Goal: Information Seeking & Learning: Learn about a topic

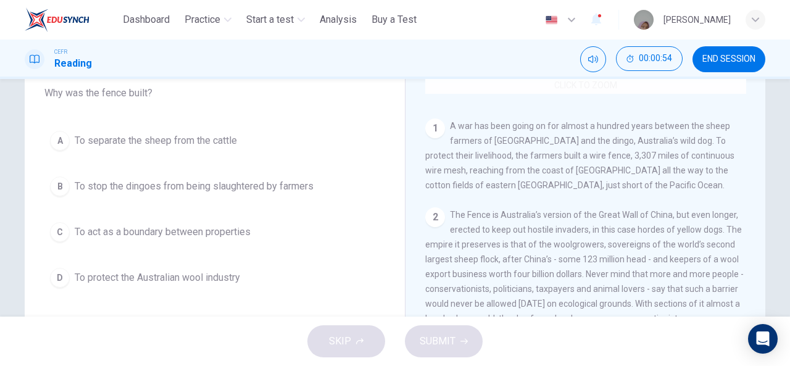
scroll to position [191, 0]
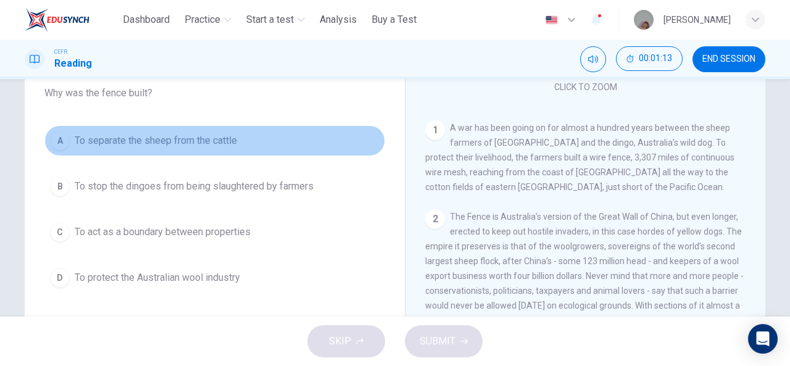
click at [201, 147] on button "A To separate the sheep from the cattle" at bounding box center [214, 140] width 341 height 31
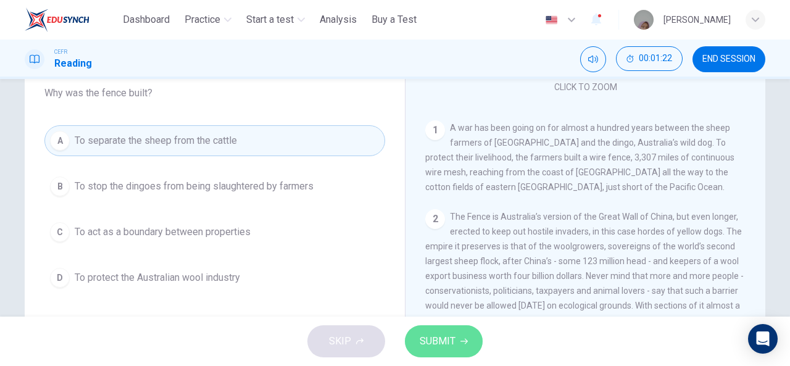
click at [437, 349] on span "SUBMIT" at bounding box center [438, 341] width 36 height 17
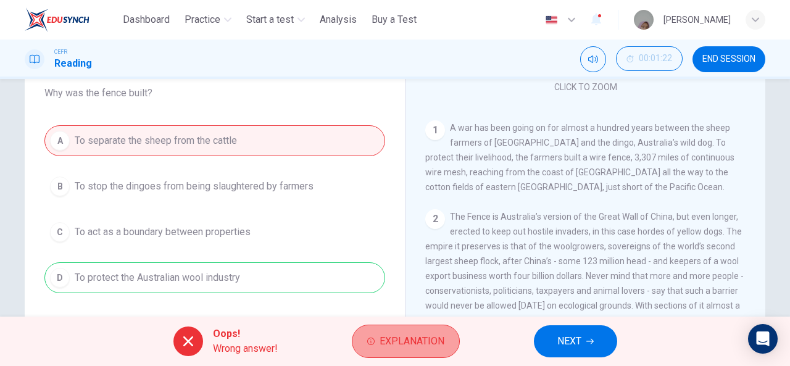
click at [392, 341] on span "Explanation" at bounding box center [411, 341] width 65 height 17
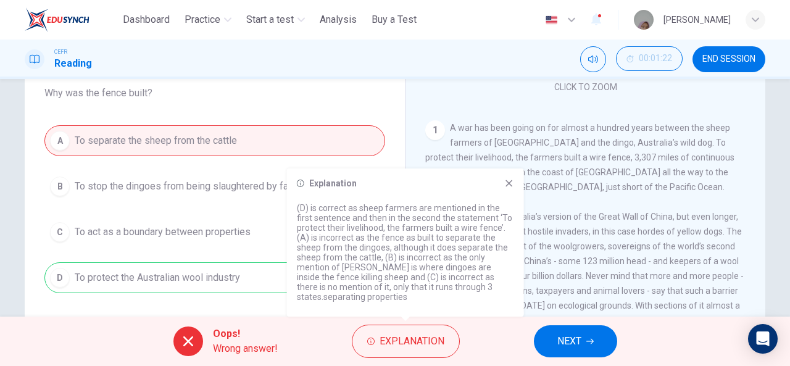
click at [510, 186] on icon at bounding box center [509, 183] width 10 height 10
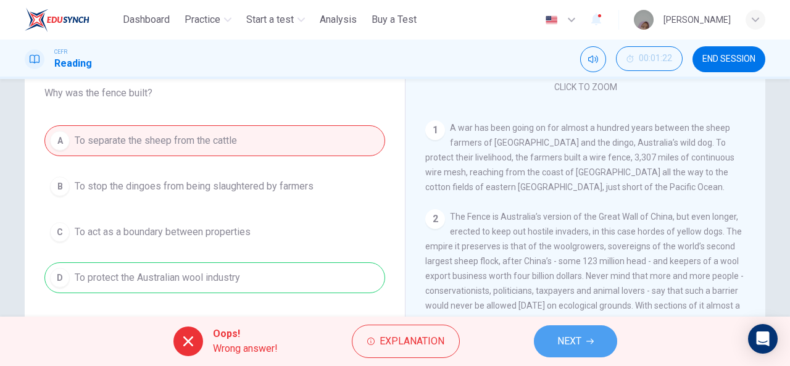
click at [580, 340] on span "NEXT" at bounding box center [569, 341] width 24 height 17
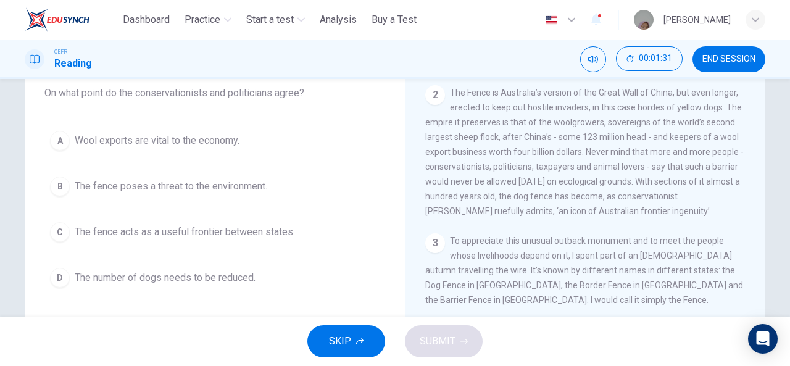
scroll to position [318, 0]
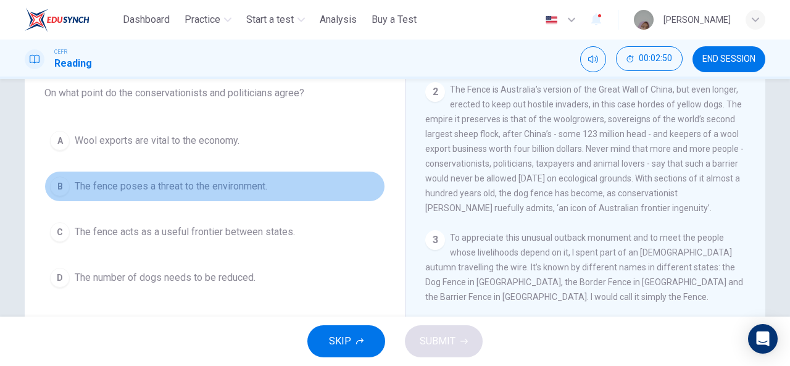
click at [207, 181] on span "The fence poses a threat to the environment." at bounding box center [171, 186] width 192 height 15
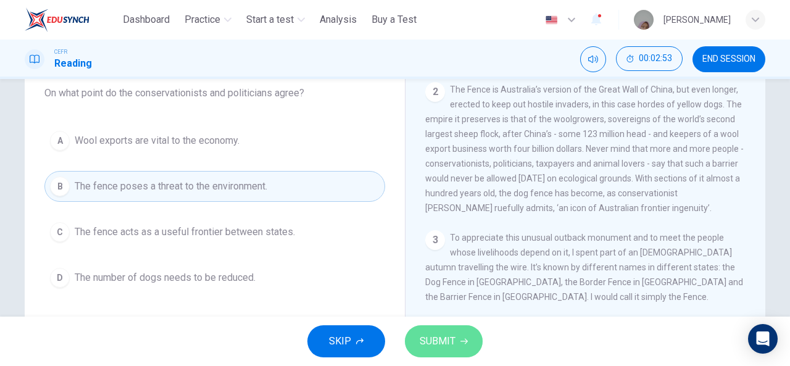
click at [422, 340] on span "SUBMIT" at bounding box center [438, 341] width 36 height 17
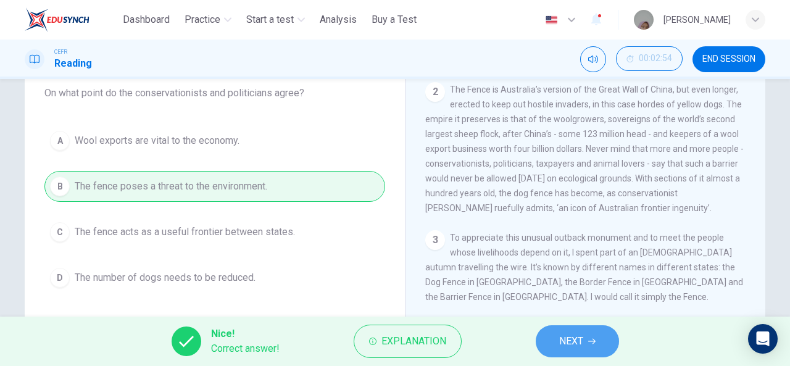
click at [577, 333] on span "NEXT" at bounding box center [571, 341] width 24 height 17
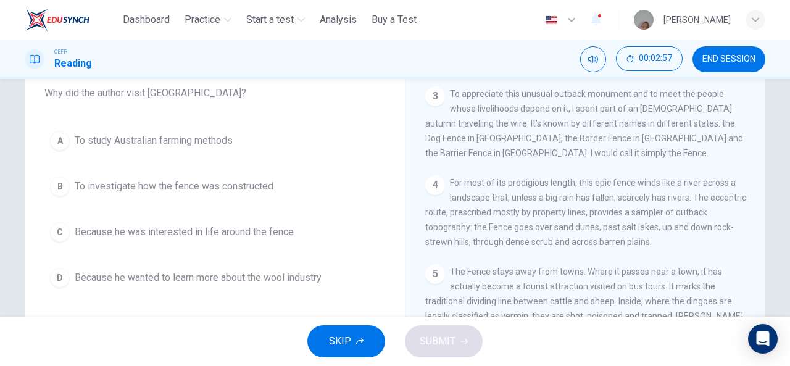
scroll to position [463, 0]
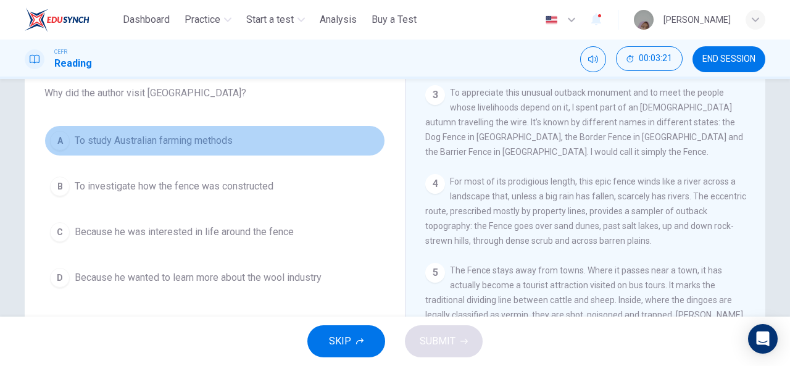
click at [209, 139] on span "To study Australian farming methods" at bounding box center [154, 140] width 158 height 15
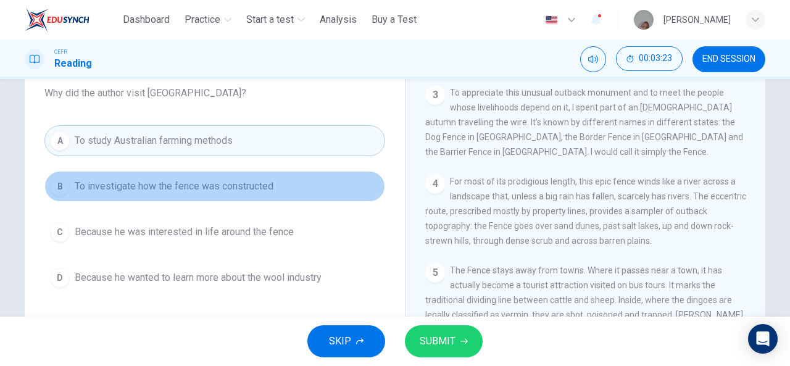
click at [212, 187] on span "To investigate how the fence was constructed" at bounding box center [174, 186] width 199 height 15
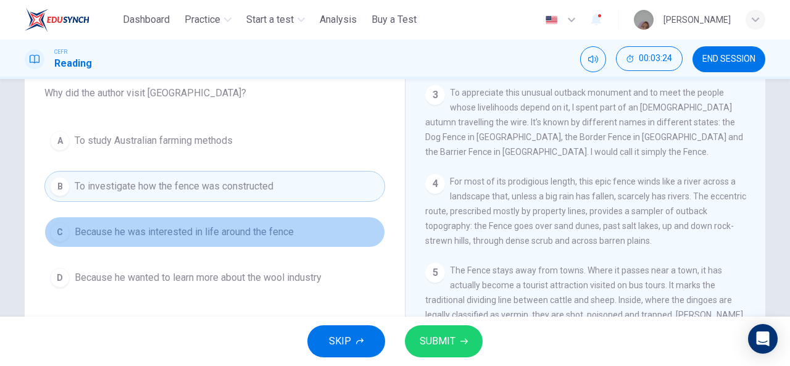
click at [217, 226] on span "Because he was interested in life around the fence" at bounding box center [184, 232] width 219 height 15
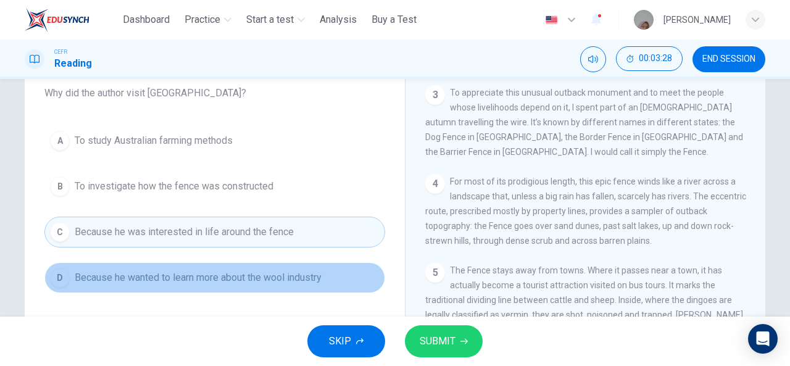
click at [234, 275] on span "Because he wanted to learn more about the wool industry" at bounding box center [198, 277] width 247 height 15
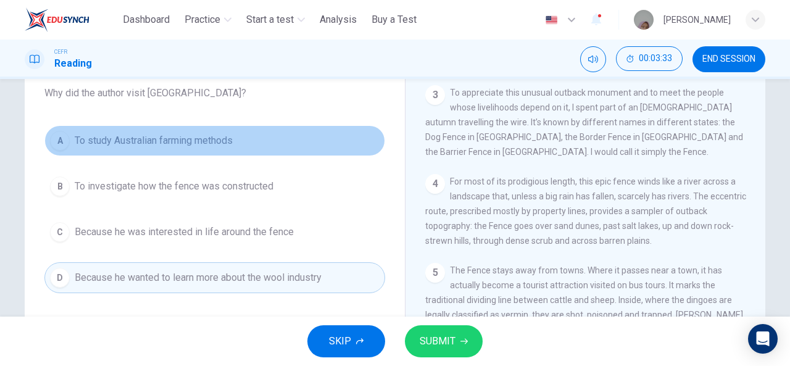
click at [212, 146] on span "To study Australian farming methods" at bounding box center [154, 140] width 158 height 15
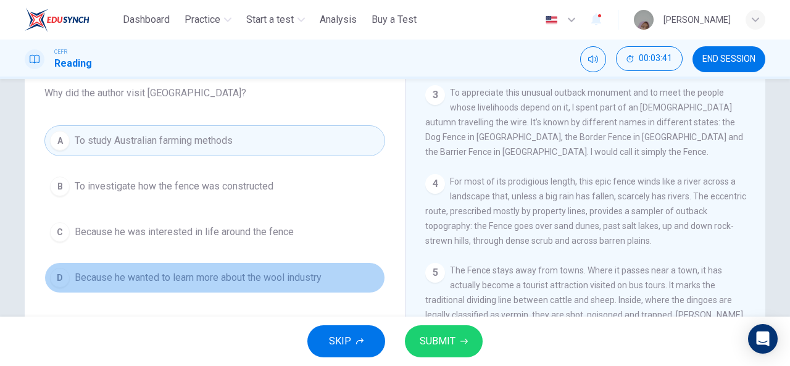
click at [292, 265] on button "D Because he wanted to learn more about the wool industry" at bounding box center [214, 277] width 341 height 31
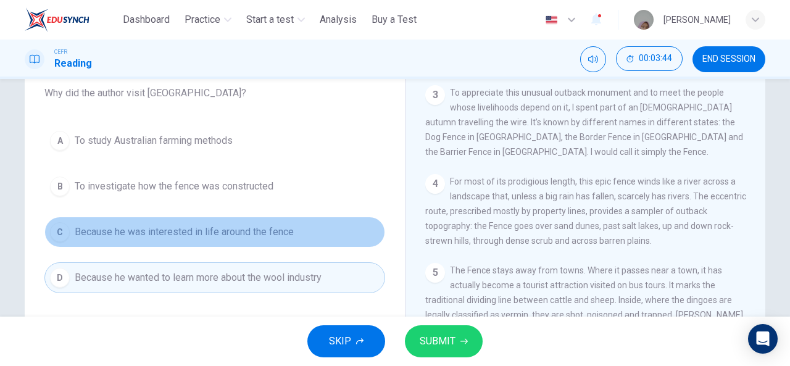
click at [254, 223] on button "C Because he was interested in life around the fence" at bounding box center [214, 232] width 341 height 31
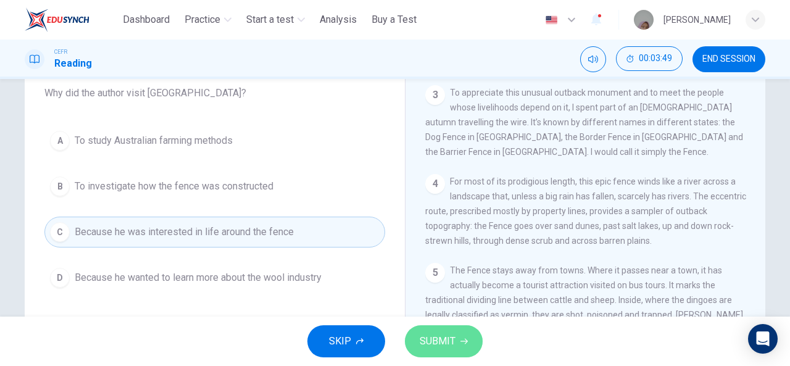
click at [443, 352] on button "SUBMIT" at bounding box center [444, 341] width 78 height 32
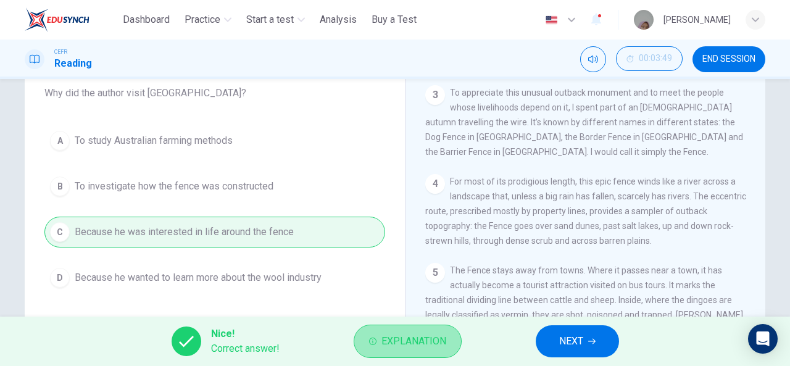
click at [411, 349] on span "Explanation" at bounding box center [413, 341] width 65 height 17
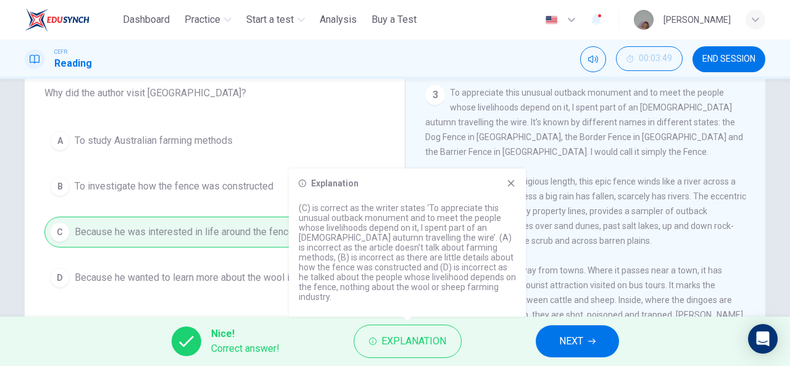
click at [508, 188] on icon at bounding box center [511, 183] width 10 height 10
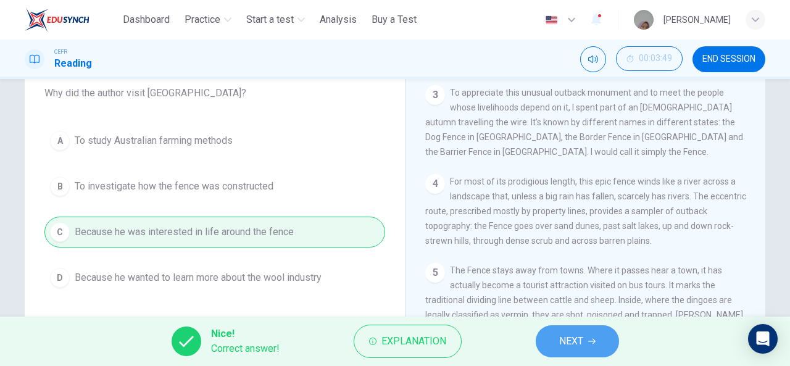
click at [569, 355] on button "NEXT" at bounding box center [577, 341] width 83 height 32
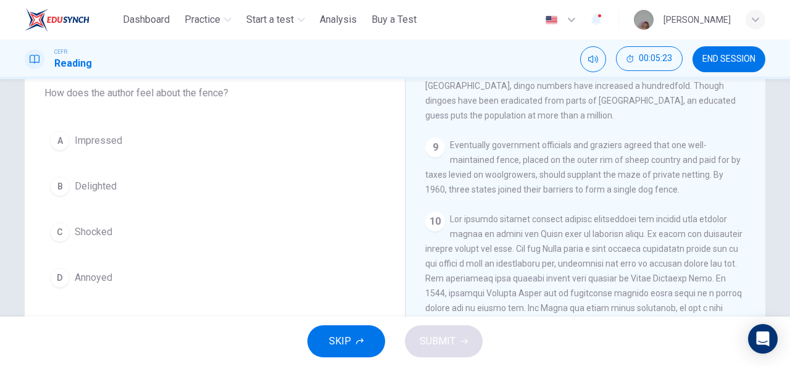
scroll to position [1129, 0]
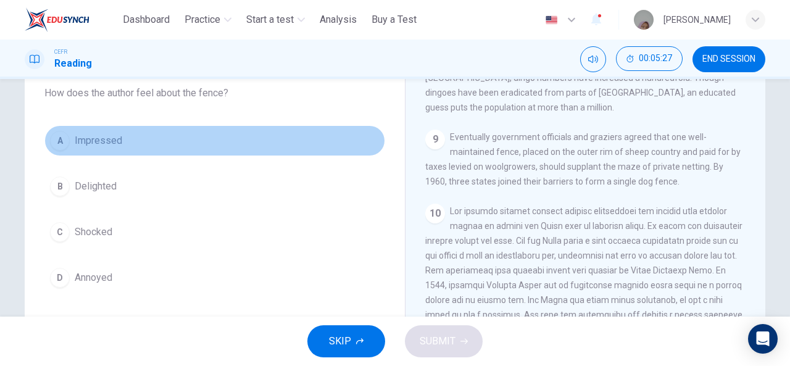
click at [96, 143] on span "Impressed" at bounding box center [99, 140] width 48 height 15
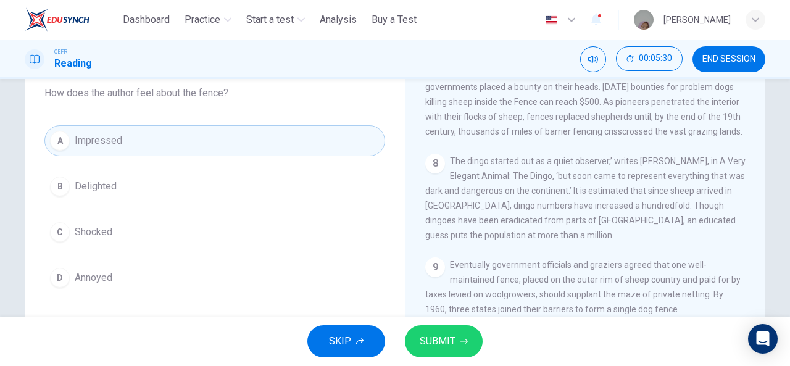
scroll to position [982, 0]
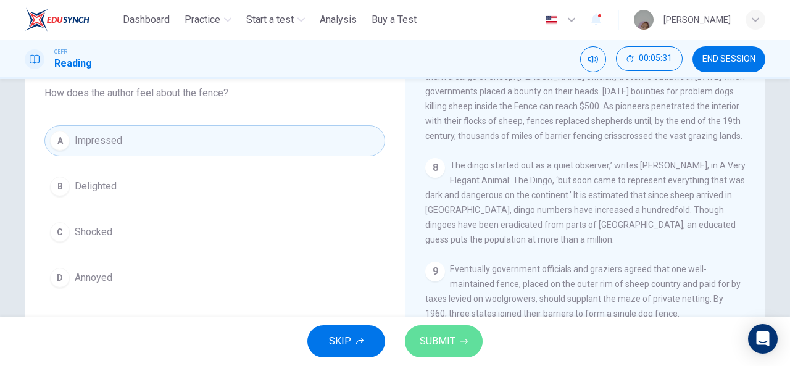
click at [464, 336] on button "SUBMIT" at bounding box center [444, 341] width 78 height 32
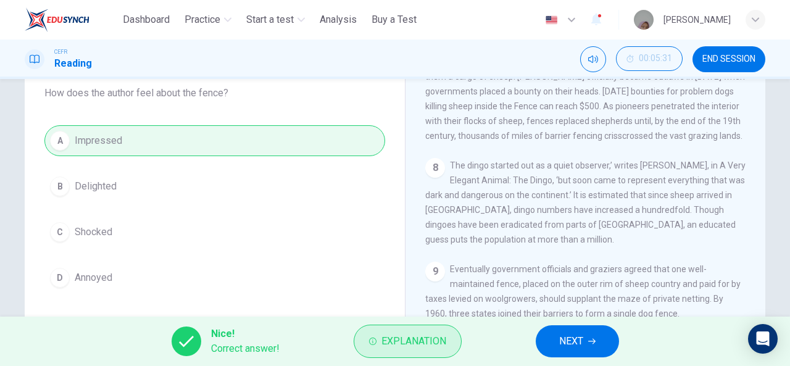
click at [447, 346] on button "Explanation" at bounding box center [408, 341] width 108 height 33
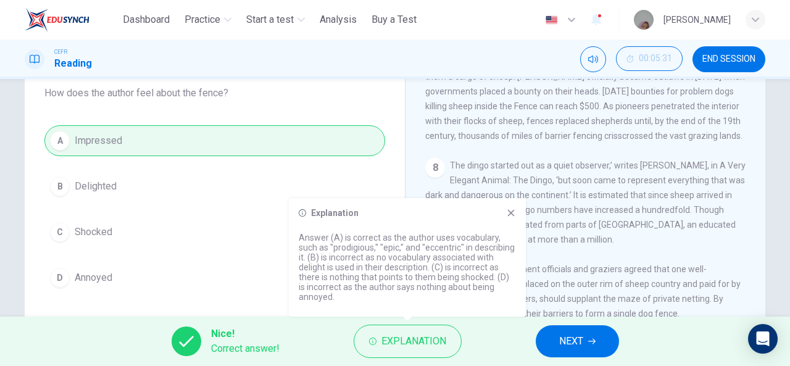
click at [511, 204] on div "Explanation Answer (A) is correct as the author uses vocabulary, such as "prodi…" at bounding box center [407, 257] width 237 height 118
click at [512, 210] on icon at bounding box center [511, 213] width 10 height 10
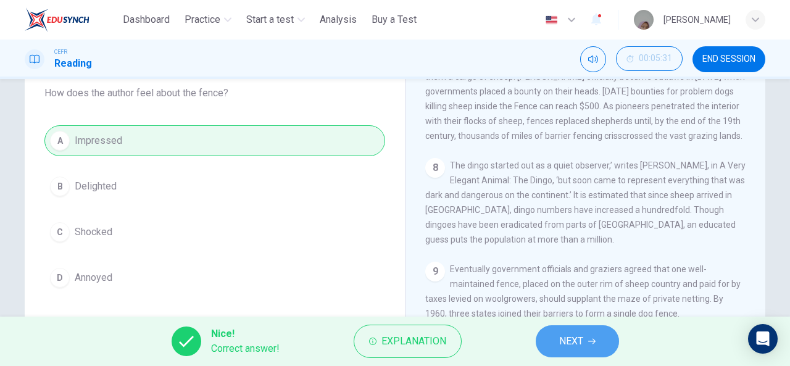
click at [567, 325] on button "NEXT" at bounding box center [577, 341] width 83 height 32
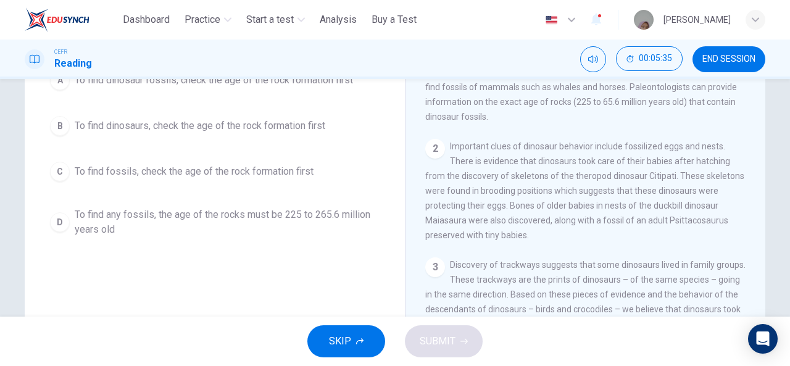
scroll to position [241, 0]
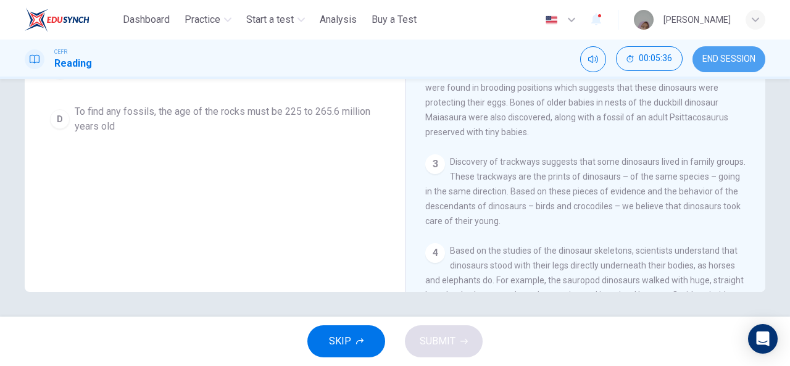
click at [710, 56] on span "END SESSION" at bounding box center [728, 59] width 53 height 10
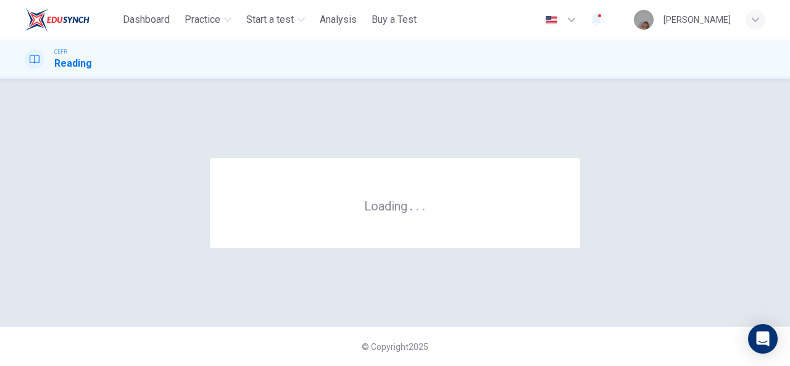
scroll to position [0, 0]
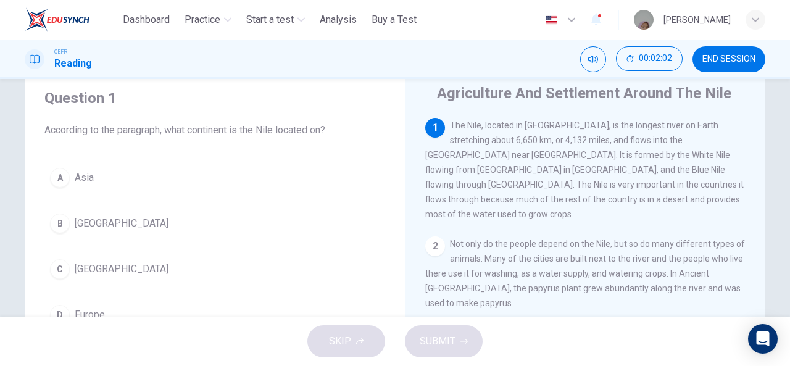
scroll to position [41, 0]
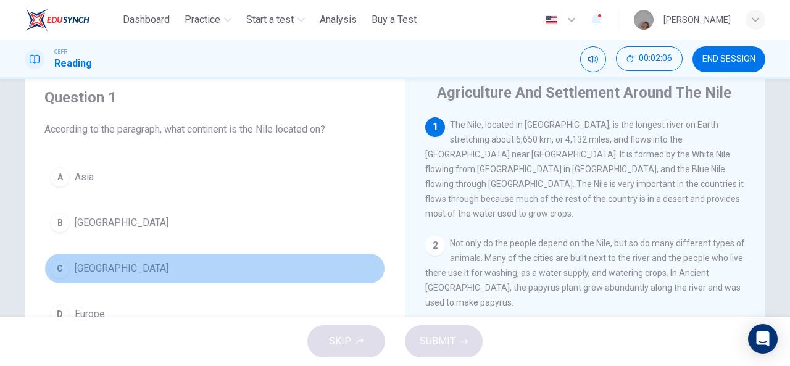
click at [68, 261] on button "C Africa" at bounding box center [214, 268] width 341 height 31
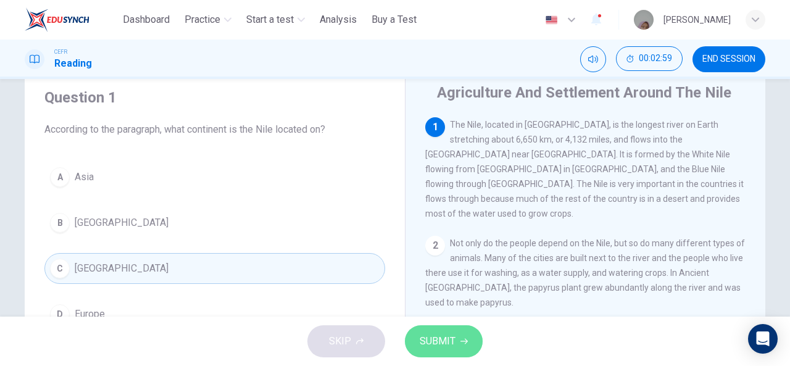
click at [450, 341] on span "SUBMIT" at bounding box center [438, 341] width 36 height 17
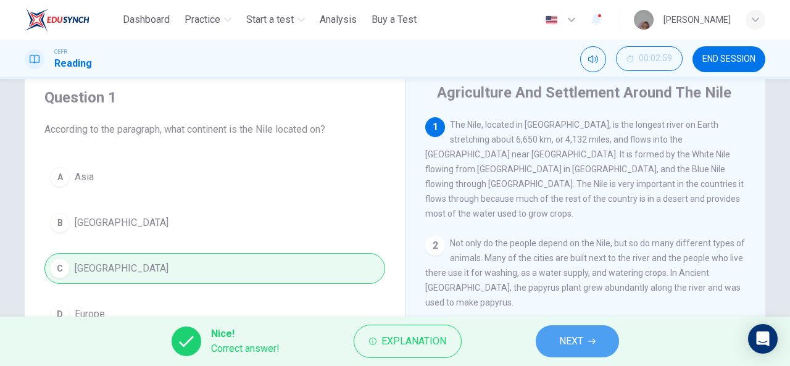
click at [557, 342] on button "NEXT" at bounding box center [577, 341] width 83 height 32
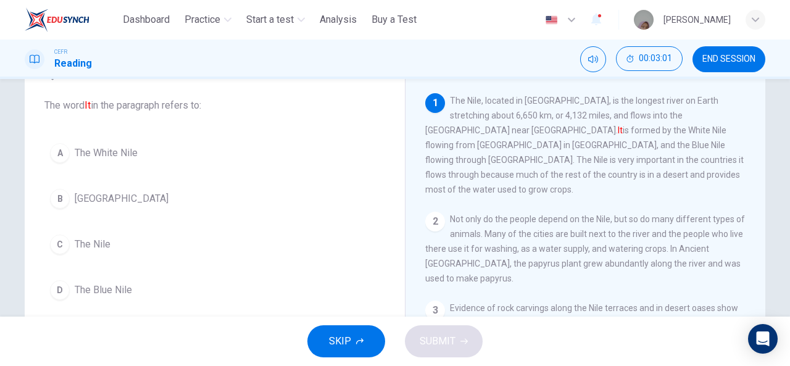
scroll to position [64, 0]
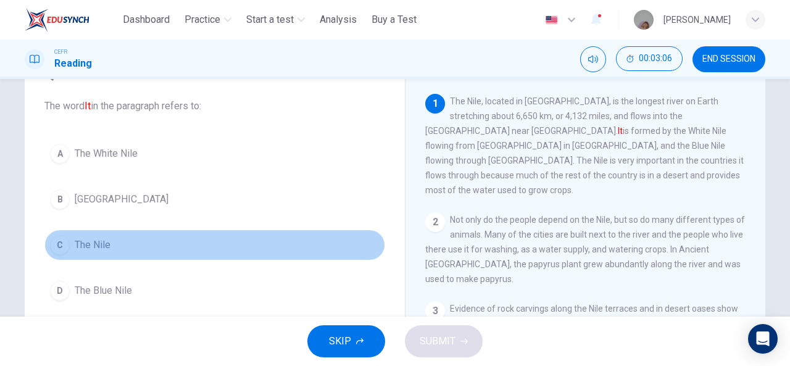
click at [96, 242] on span "The Nile" at bounding box center [93, 245] width 36 height 15
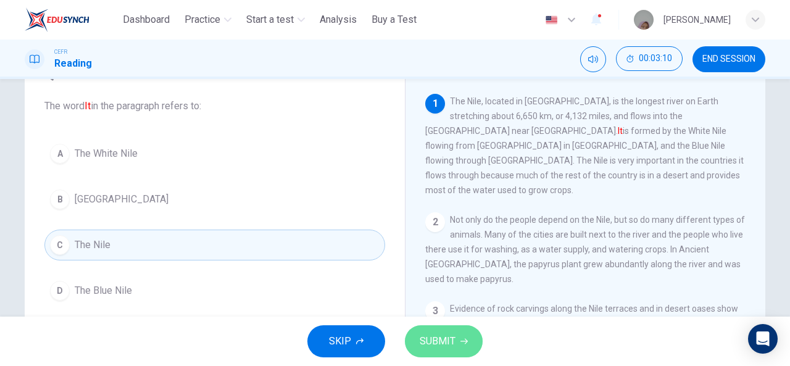
click at [448, 340] on span "SUBMIT" at bounding box center [438, 341] width 36 height 17
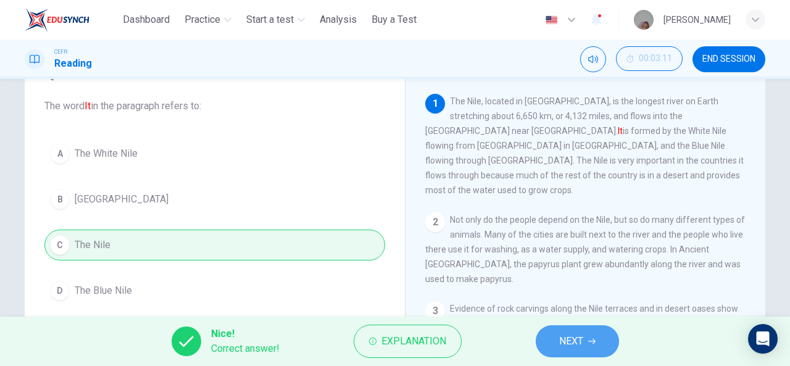
click at [561, 339] on span "NEXT" at bounding box center [571, 341] width 24 height 17
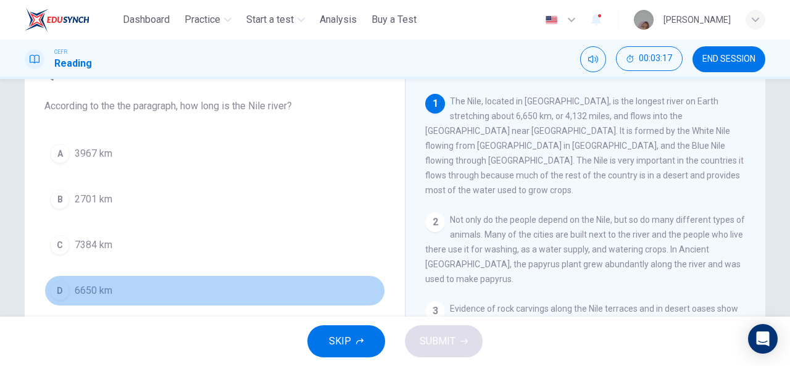
click at [68, 278] on button "D 6650 km" at bounding box center [214, 290] width 341 height 31
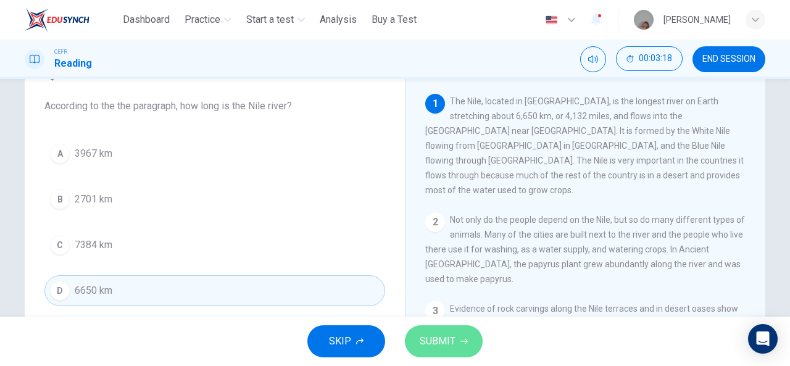
click at [436, 334] on span "SUBMIT" at bounding box center [438, 341] width 36 height 17
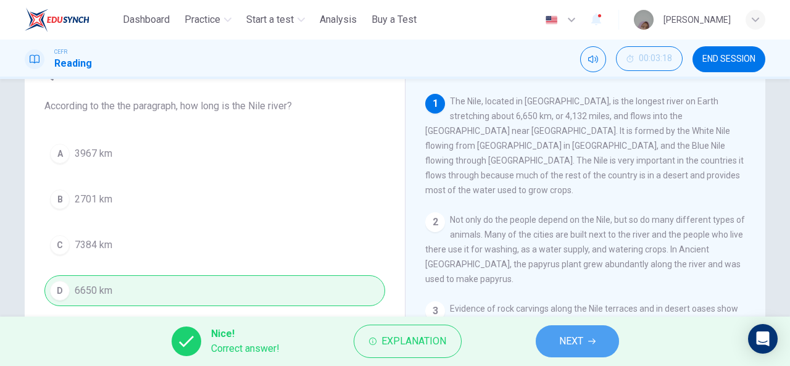
click at [575, 346] on span "NEXT" at bounding box center [571, 341] width 24 height 17
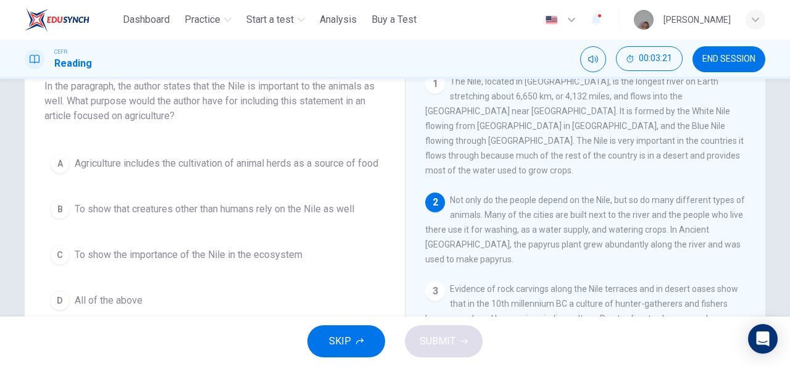
scroll to position [85, 0]
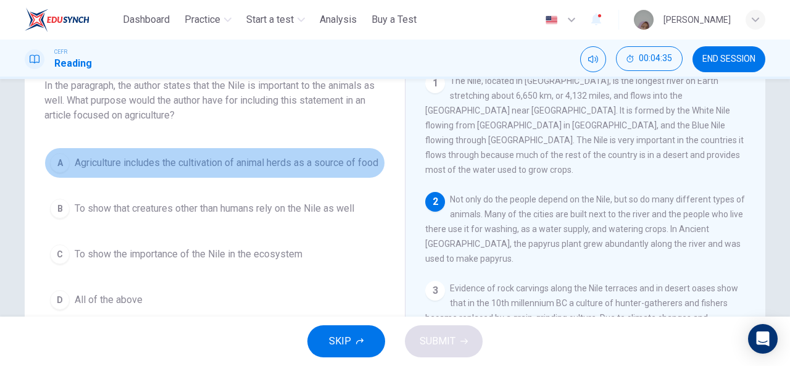
click at [205, 162] on span "Agriculture includes the cultivation of animal herds as a source of food" at bounding box center [227, 162] width 304 height 15
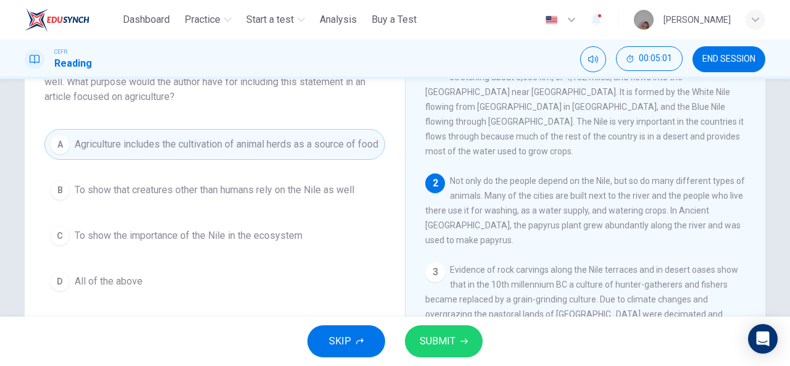
scroll to position [104, 0]
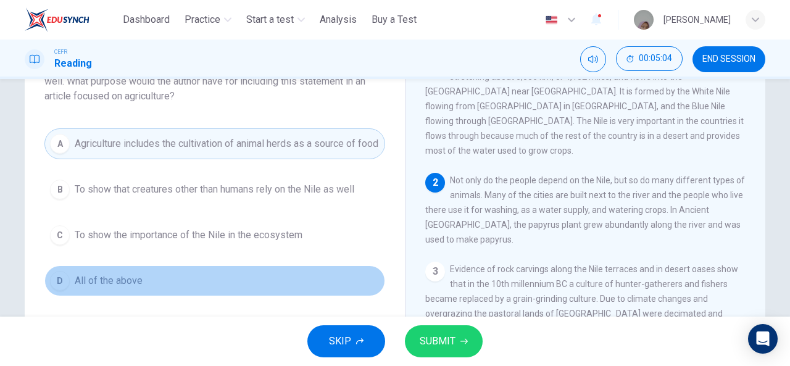
click at [123, 287] on span "All of the above" at bounding box center [109, 280] width 68 height 15
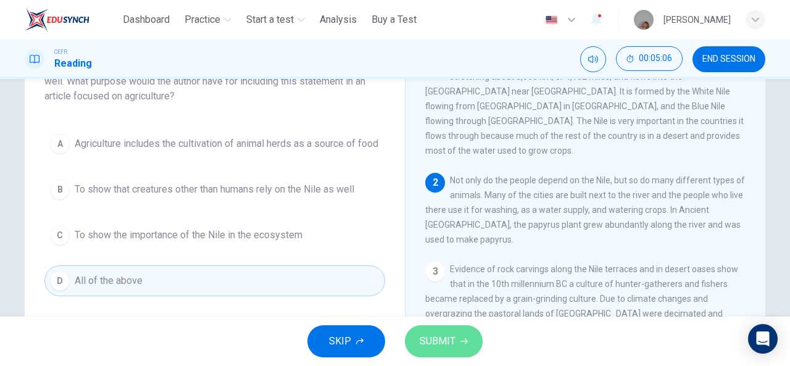
click at [442, 346] on span "SUBMIT" at bounding box center [438, 341] width 36 height 17
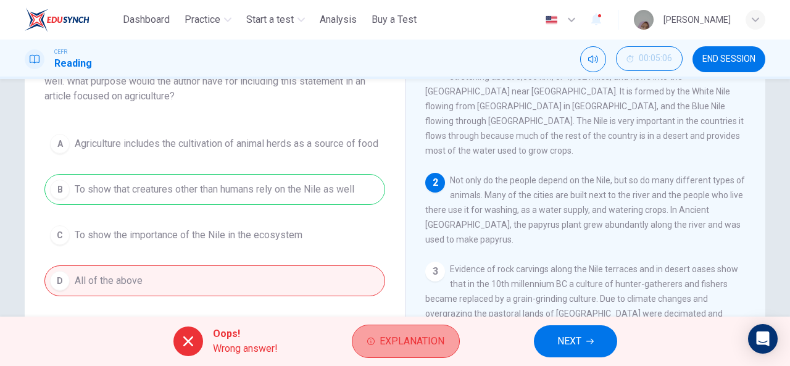
click at [379, 331] on button "Explanation" at bounding box center [406, 341] width 108 height 33
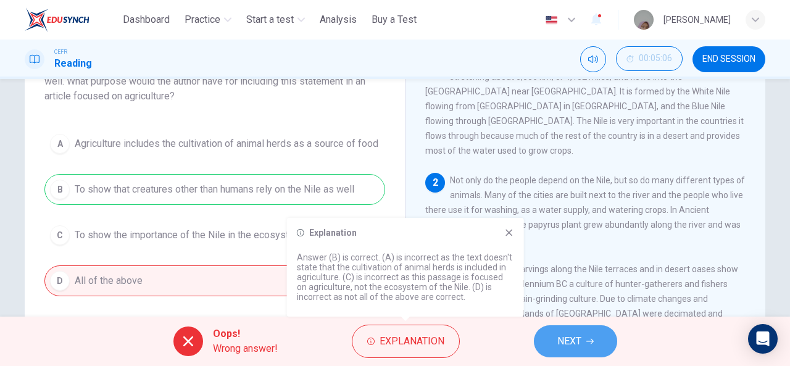
click at [572, 346] on span "NEXT" at bounding box center [569, 341] width 24 height 17
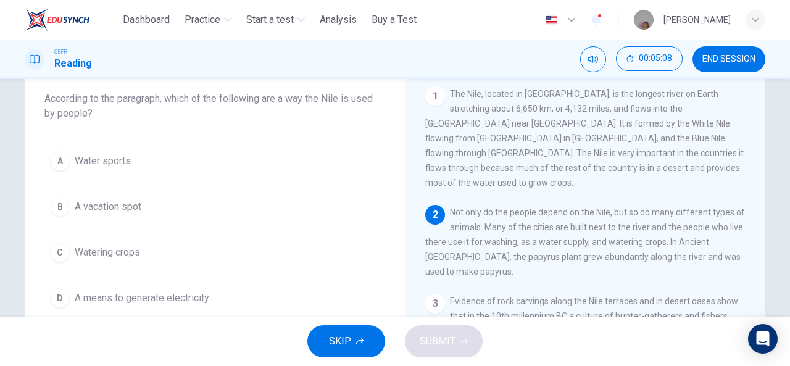
scroll to position [76, 0]
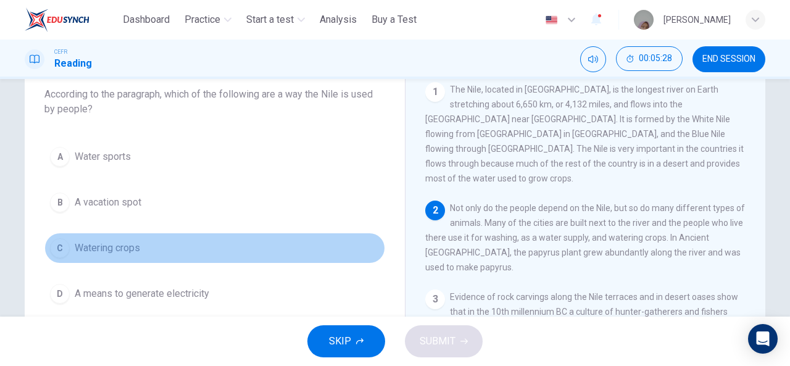
click at [103, 250] on span "Watering crops" at bounding box center [107, 248] width 65 height 15
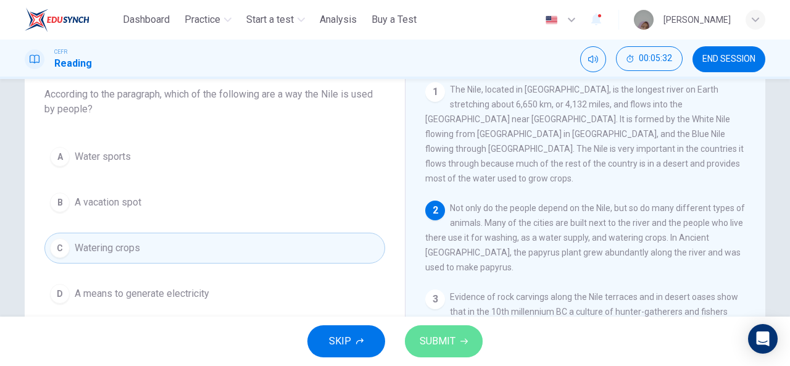
click at [444, 339] on span "SUBMIT" at bounding box center [438, 341] width 36 height 17
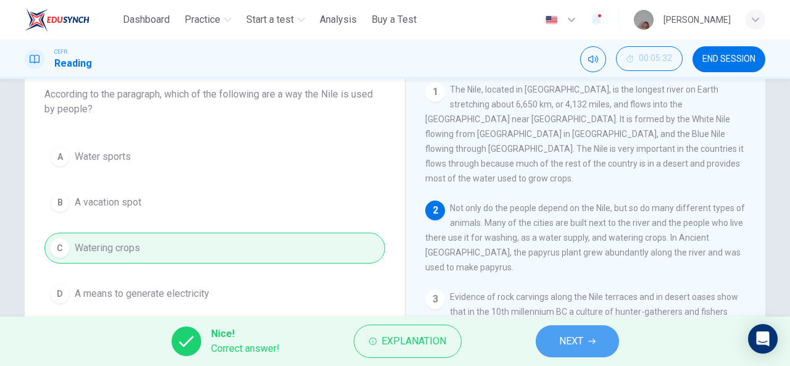
click at [557, 337] on button "NEXT" at bounding box center [577, 341] width 83 height 32
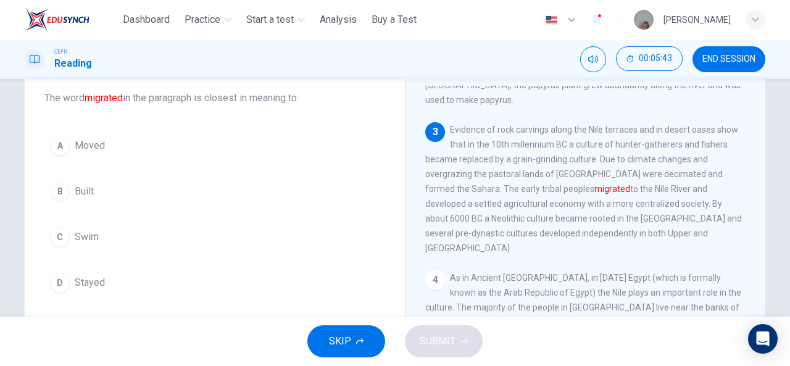
scroll to position [73, 0]
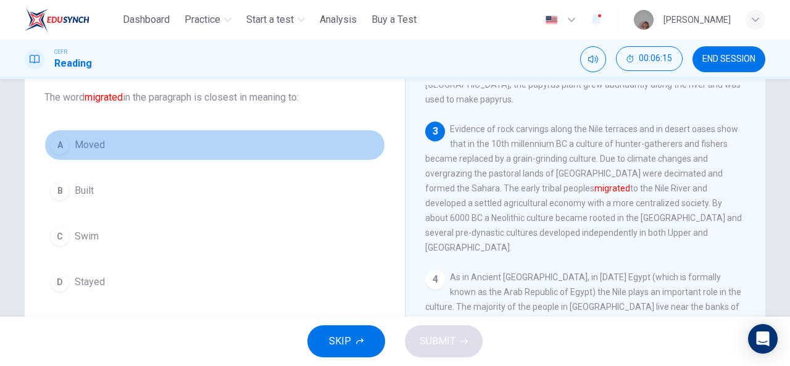
click at [93, 144] on span "Moved" at bounding box center [90, 145] width 30 height 15
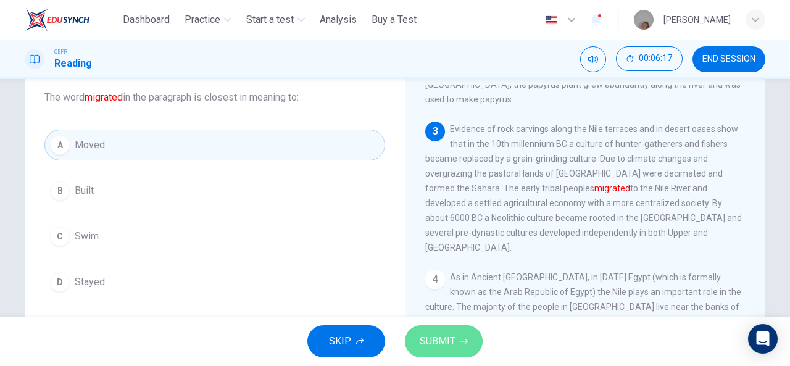
click at [449, 331] on button "SUBMIT" at bounding box center [444, 341] width 78 height 32
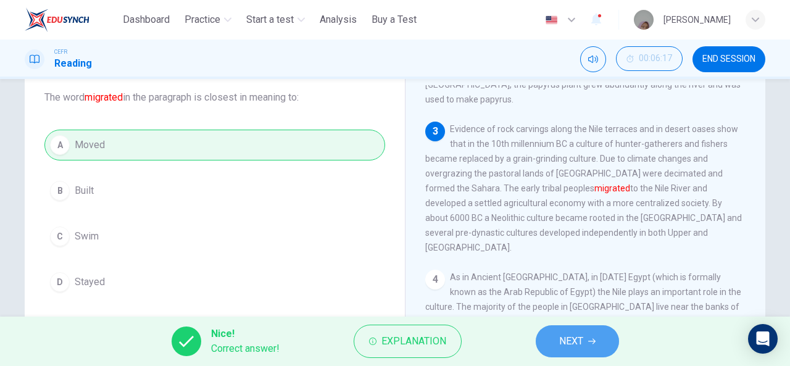
click at [582, 329] on button "NEXT" at bounding box center [577, 341] width 83 height 32
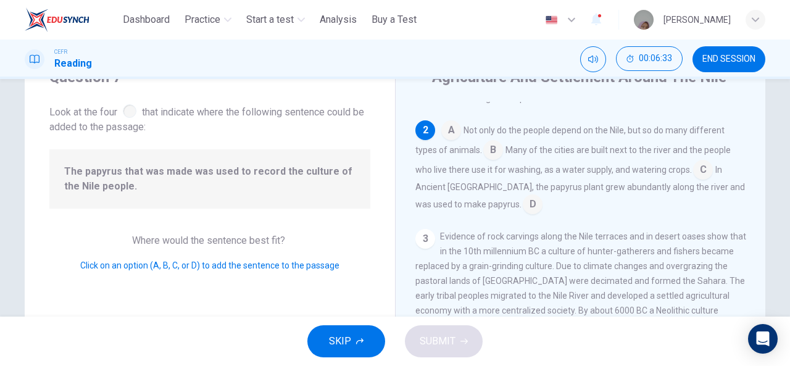
scroll to position [56, 0]
click at [523, 196] on input at bounding box center [533, 206] width 20 height 20
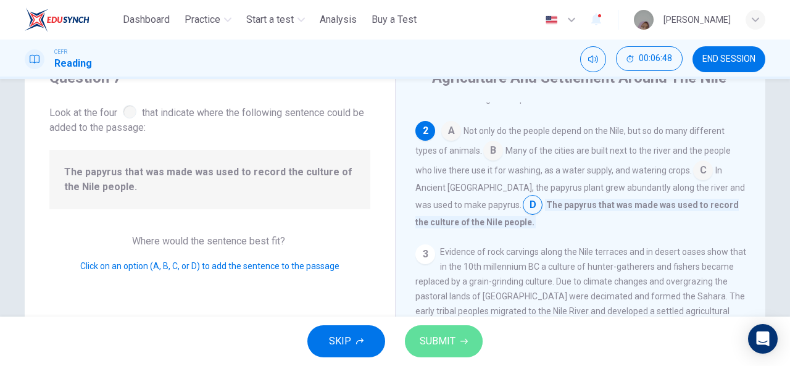
click at [444, 346] on span "SUBMIT" at bounding box center [438, 341] width 36 height 17
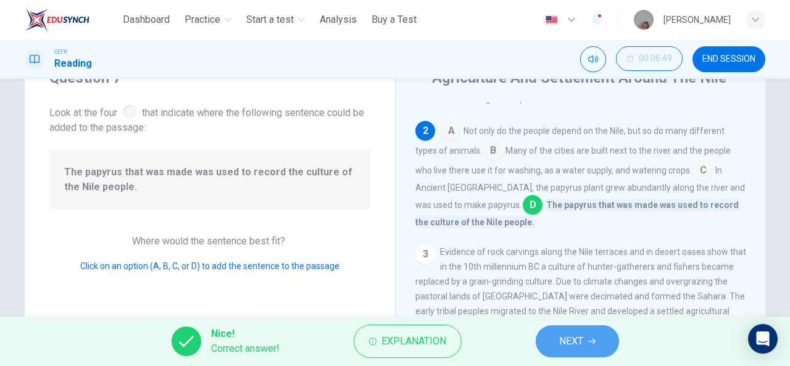
click at [590, 341] on icon "button" at bounding box center [591, 340] width 7 height 7
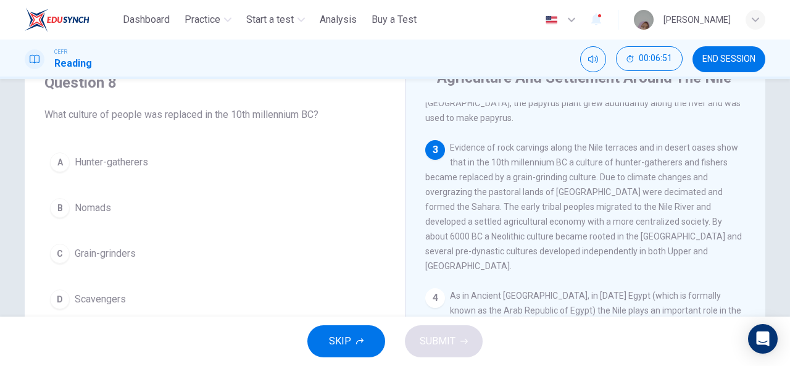
scroll to position [170, 0]
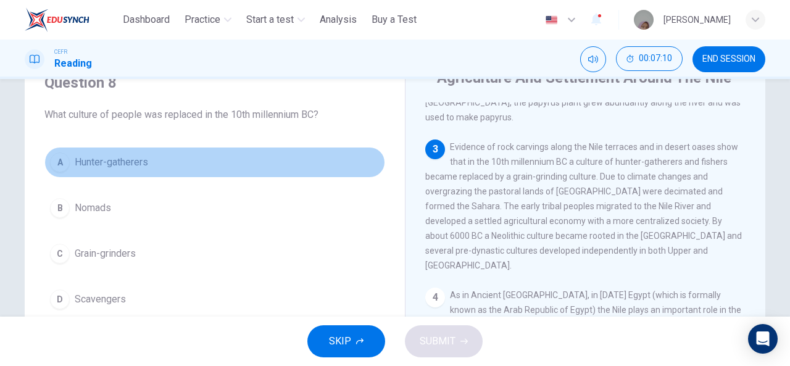
click at [133, 163] on span "Hunter-gatherers" at bounding box center [111, 162] width 73 height 15
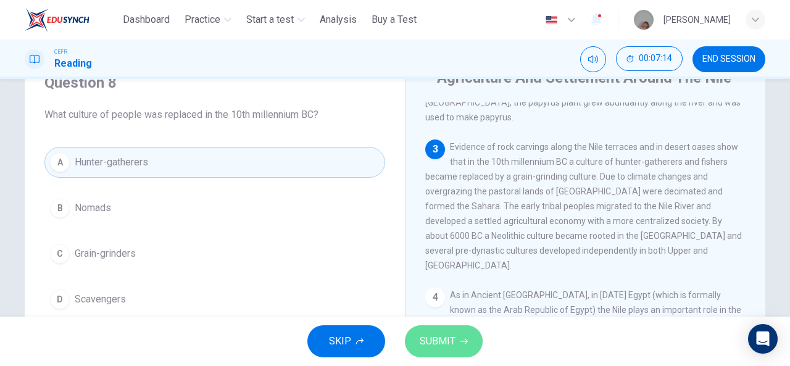
click at [421, 333] on span "SUBMIT" at bounding box center [438, 341] width 36 height 17
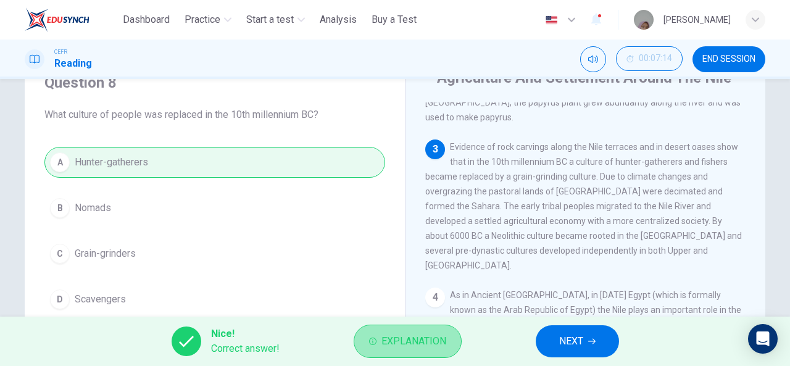
click at [434, 348] on span "Explanation" at bounding box center [413, 341] width 65 height 17
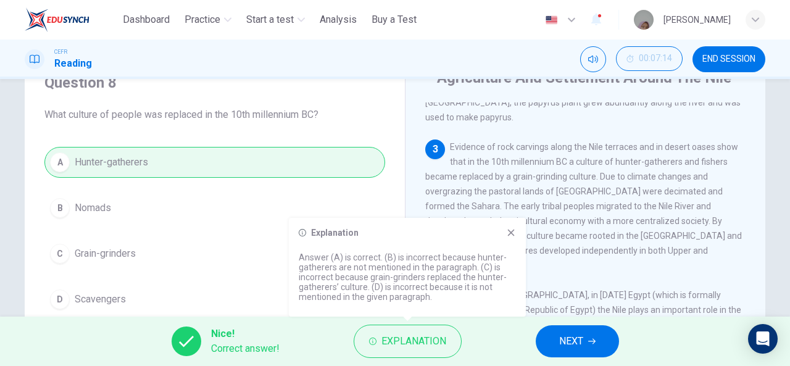
click at [510, 231] on icon at bounding box center [511, 233] width 10 height 10
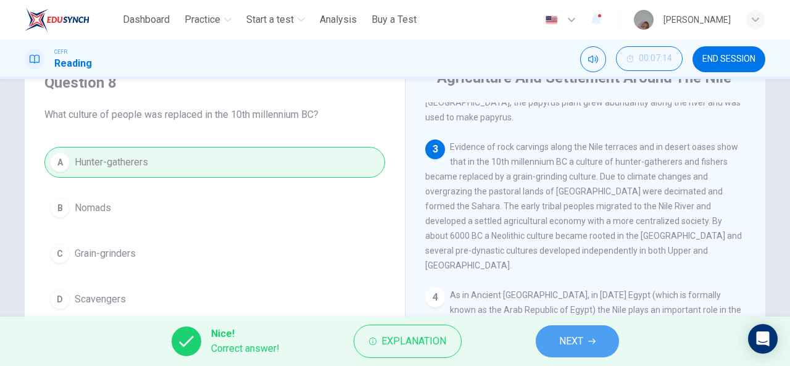
click at [574, 335] on span "NEXT" at bounding box center [571, 341] width 24 height 17
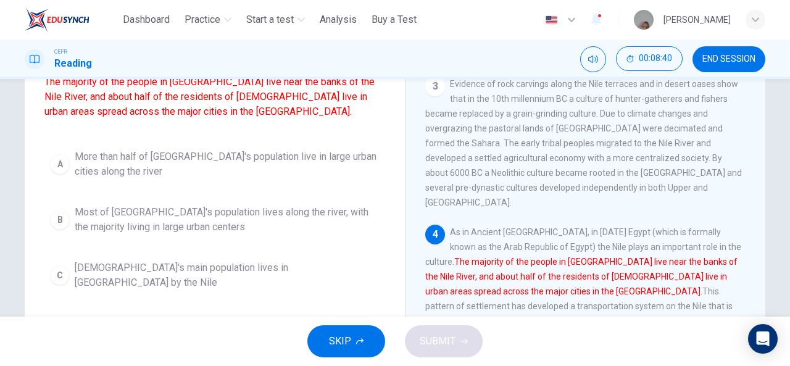
scroll to position [123, 0]
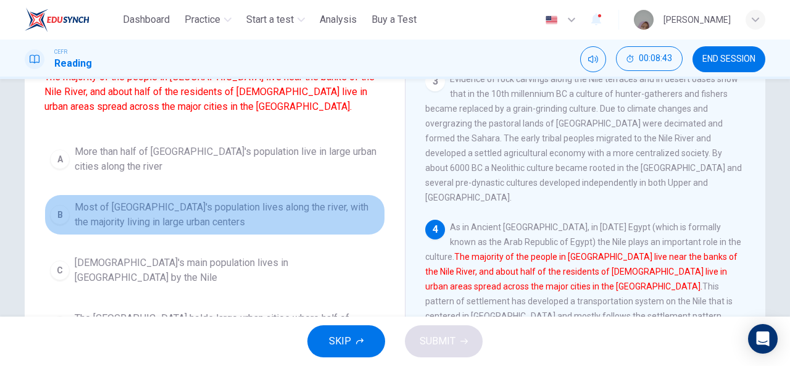
click at [150, 230] on span "Most of Egypt's population lives along the river, with the majority living in l…" at bounding box center [227, 215] width 305 height 30
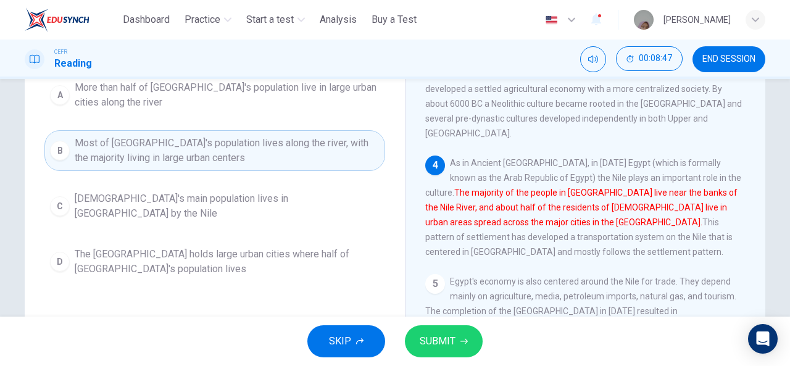
scroll to position [194, 0]
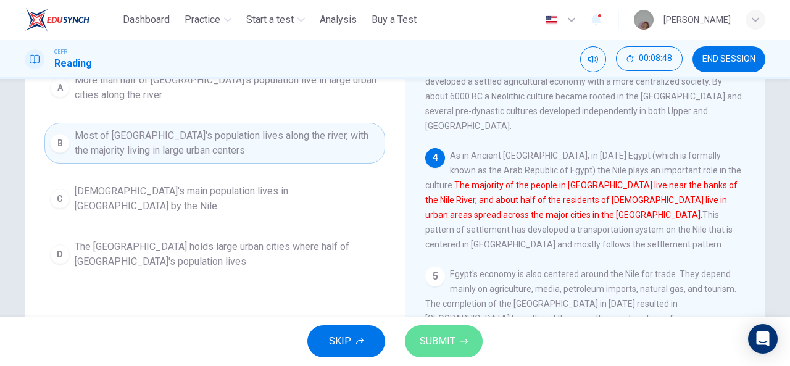
click at [434, 348] on span "SUBMIT" at bounding box center [438, 341] width 36 height 17
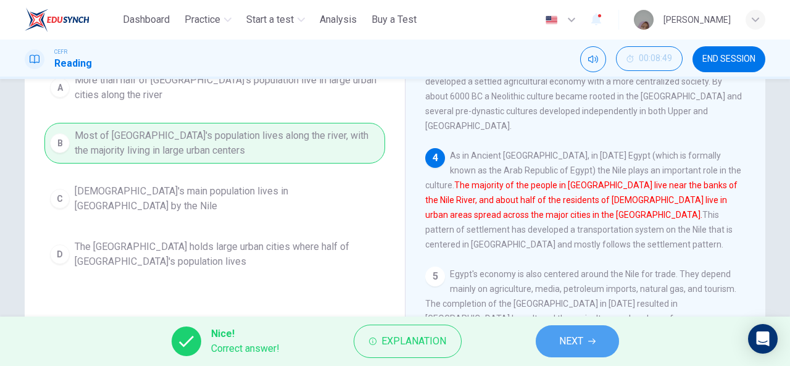
click at [592, 346] on button "NEXT" at bounding box center [577, 341] width 83 height 32
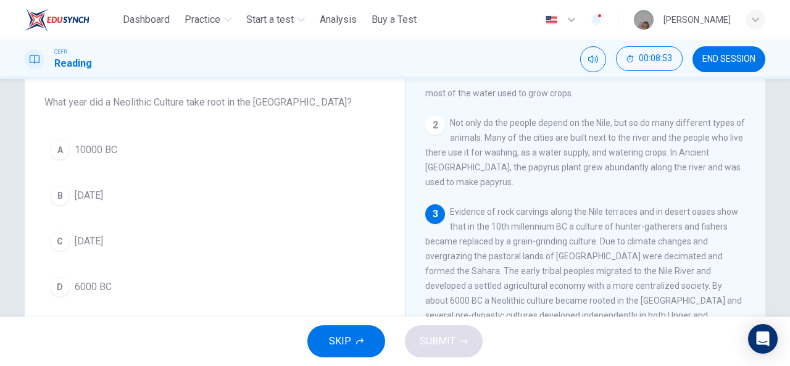
scroll to position [67, 0]
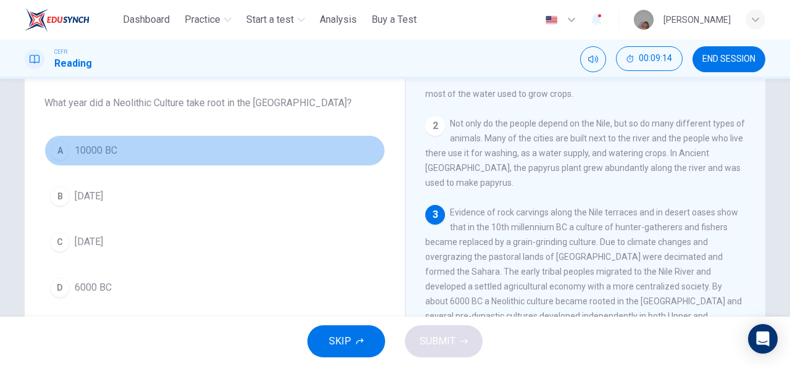
click at [121, 149] on button "A 10000 BC" at bounding box center [214, 150] width 341 height 31
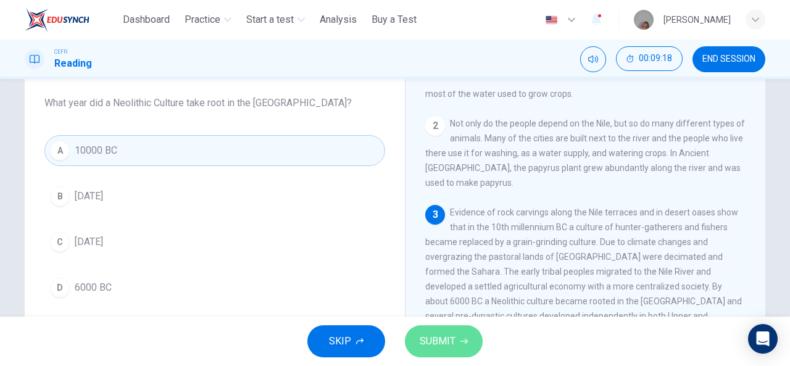
click at [453, 341] on span "SUBMIT" at bounding box center [438, 341] width 36 height 17
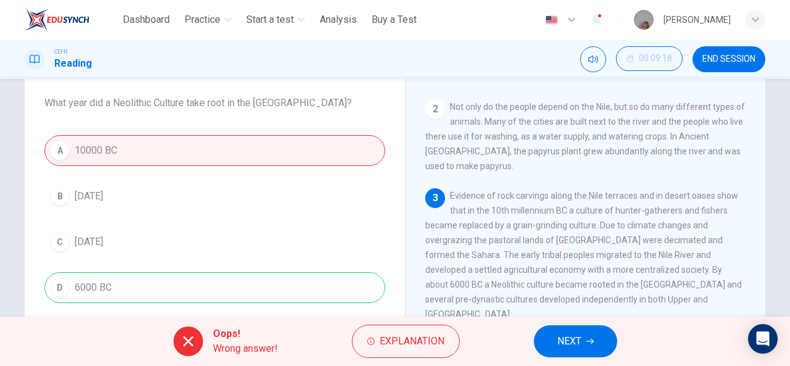
scroll to position [110, 0]
click at [592, 341] on icon "button" at bounding box center [589, 342] width 7 height 6
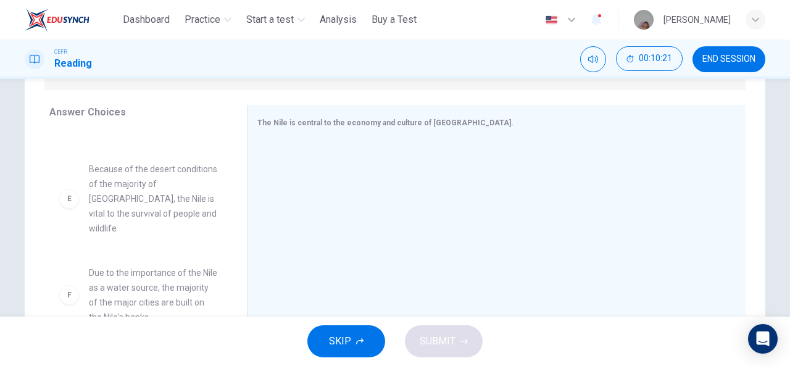
scroll to position [241, 0]
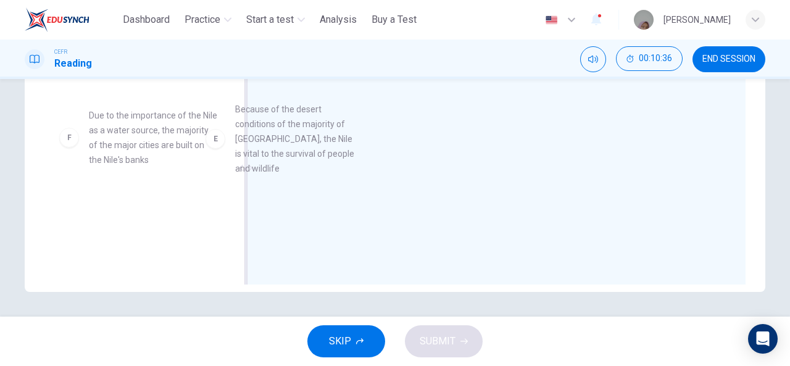
drag, startPoint x: 195, startPoint y: 165, endPoint x: 346, endPoint y: 155, distance: 150.9
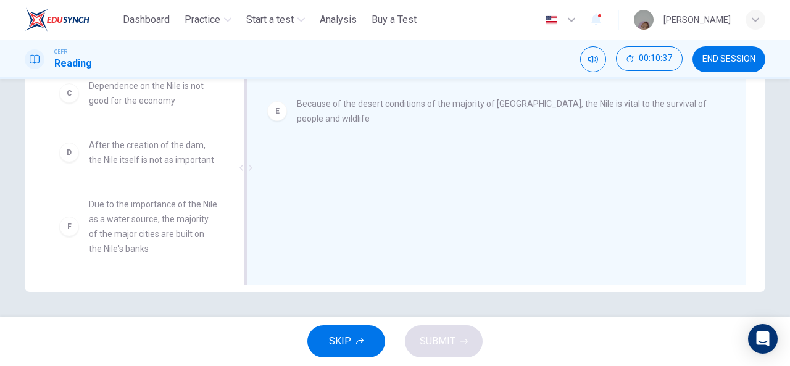
scroll to position [200, 0]
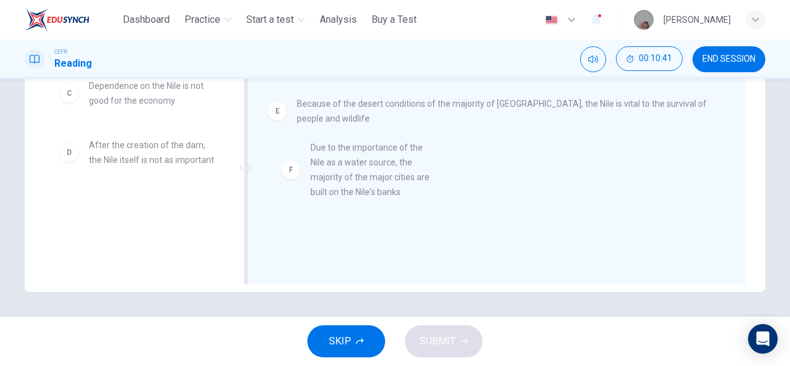
drag, startPoint x: 165, startPoint y: 238, endPoint x: 397, endPoint y: 173, distance: 240.7
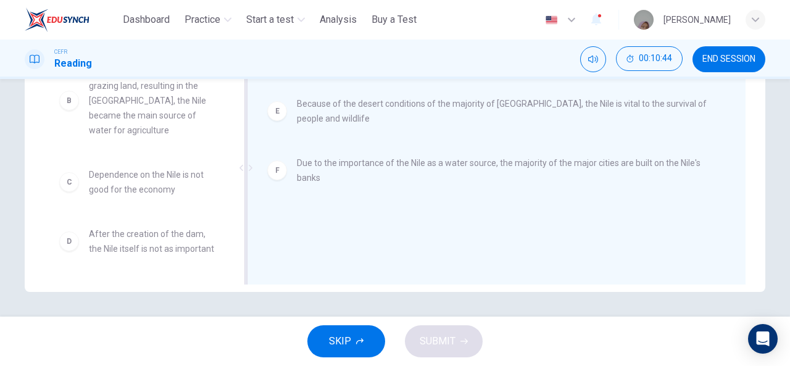
scroll to position [0, 0]
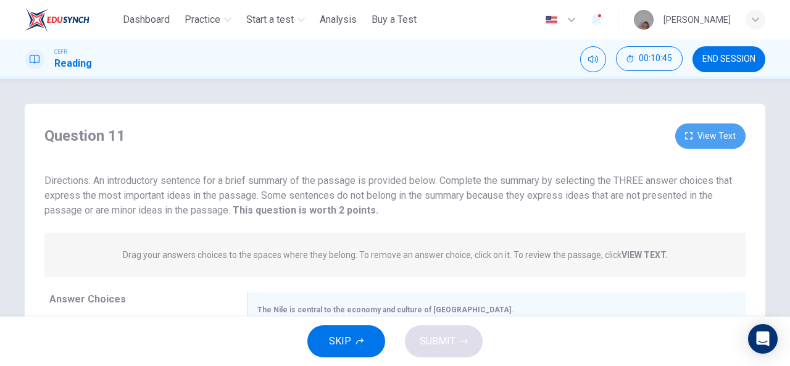
click at [703, 134] on button "View Text" at bounding box center [710, 135] width 70 height 25
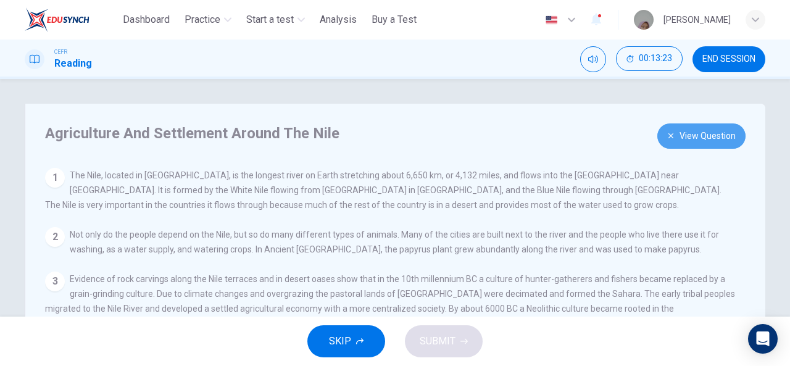
click at [675, 133] on button "View Question" at bounding box center [701, 135] width 88 height 25
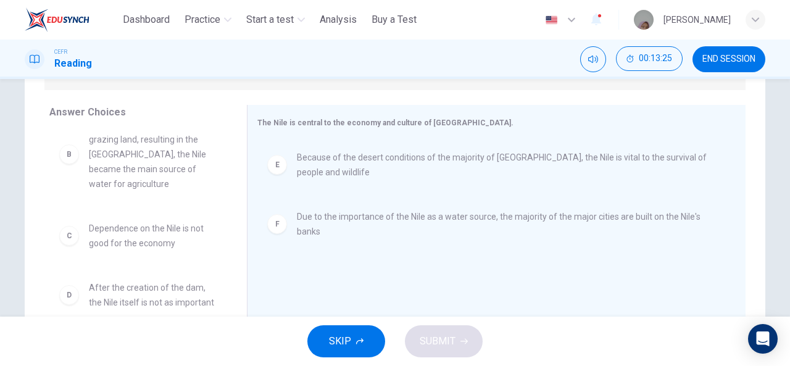
scroll to position [213, 0]
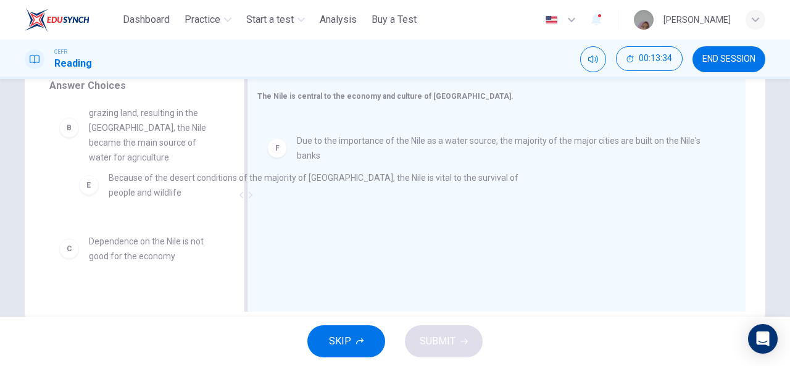
drag, startPoint x: 364, startPoint y: 130, endPoint x: 164, endPoint y: 182, distance: 206.5
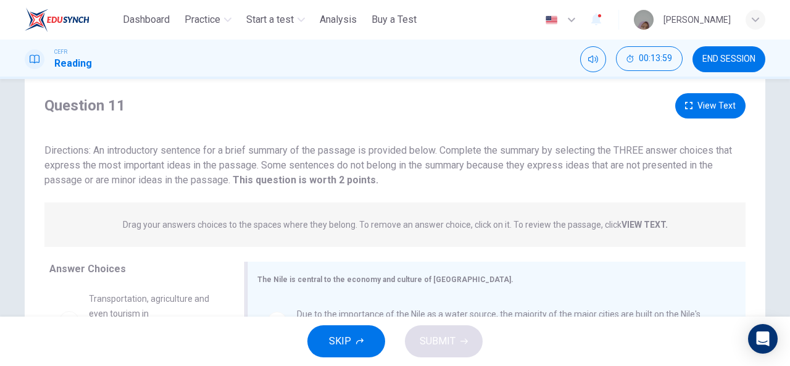
scroll to position [30, 0]
click at [703, 101] on button "View Text" at bounding box center [710, 106] width 70 height 25
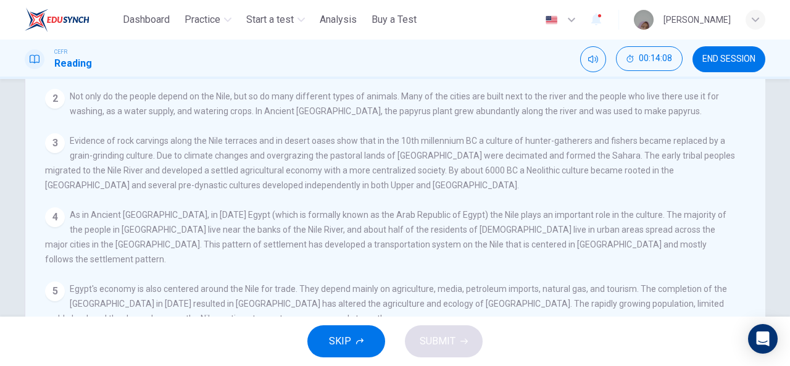
scroll to position [0, 0]
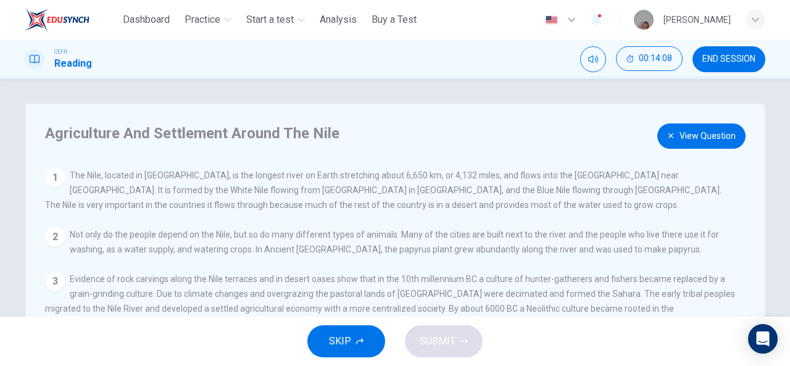
click at [706, 146] on button "View Question" at bounding box center [701, 135] width 88 height 25
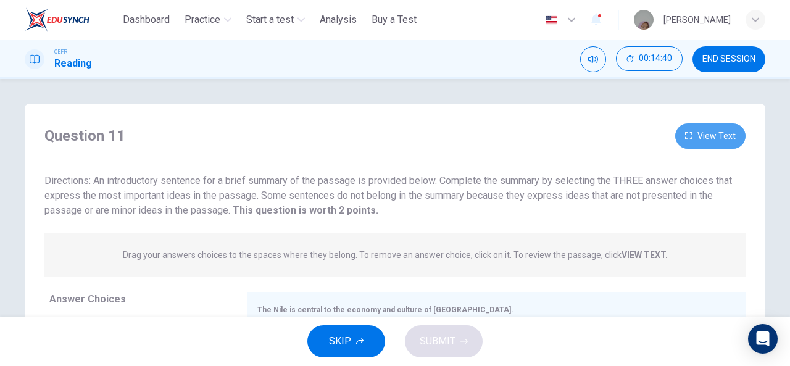
click at [693, 134] on button "View Text" at bounding box center [710, 135] width 70 height 25
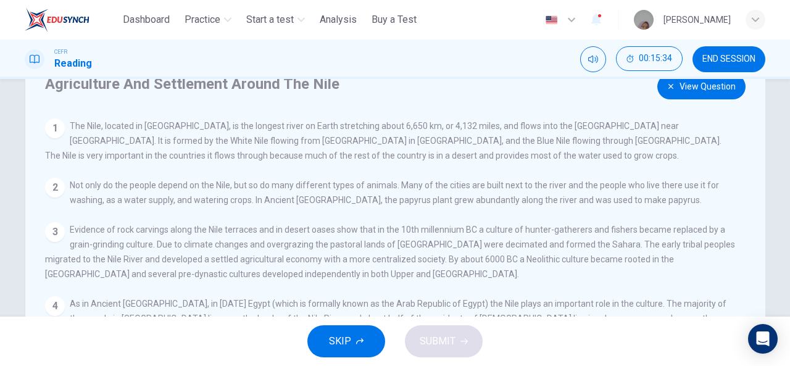
scroll to position [50, 0]
click at [693, 86] on button "View Question" at bounding box center [701, 85] width 88 height 25
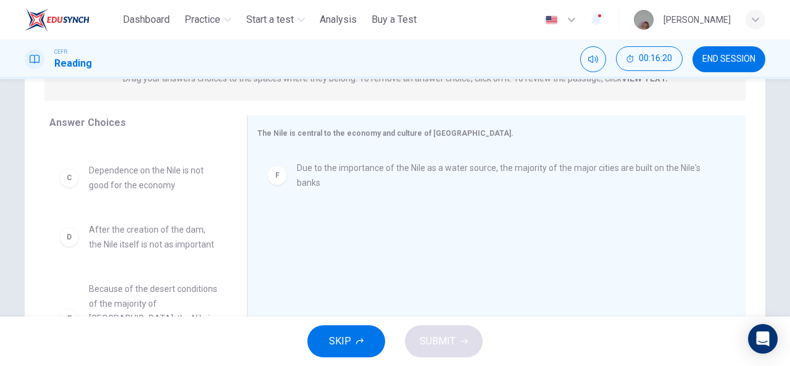
scroll to position [180, 0]
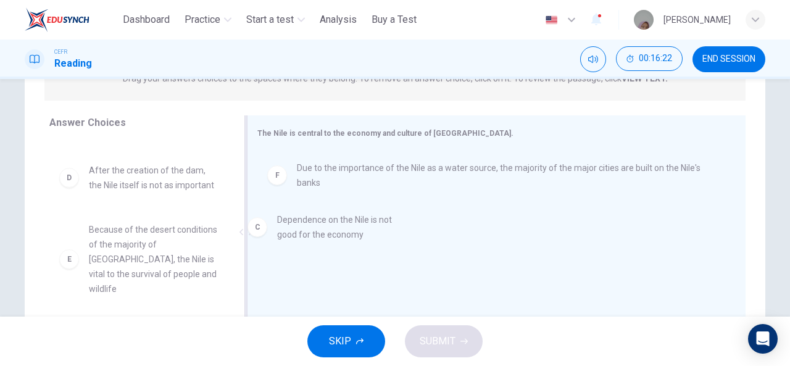
drag, startPoint x: 144, startPoint y: 157, endPoint x: 344, endPoint y: 225, distance: 211.1
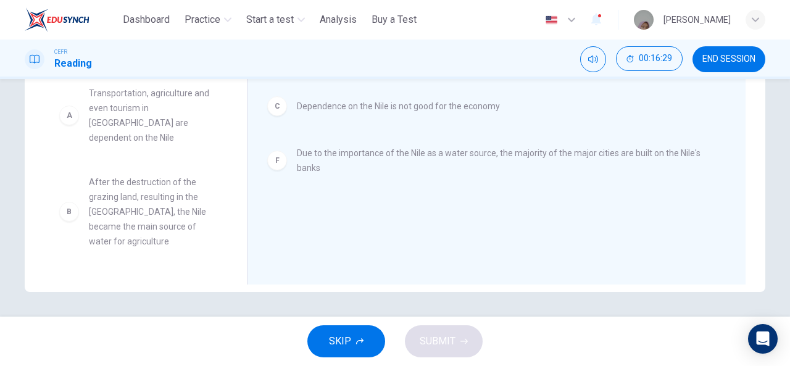
scroll to position [207, 0]
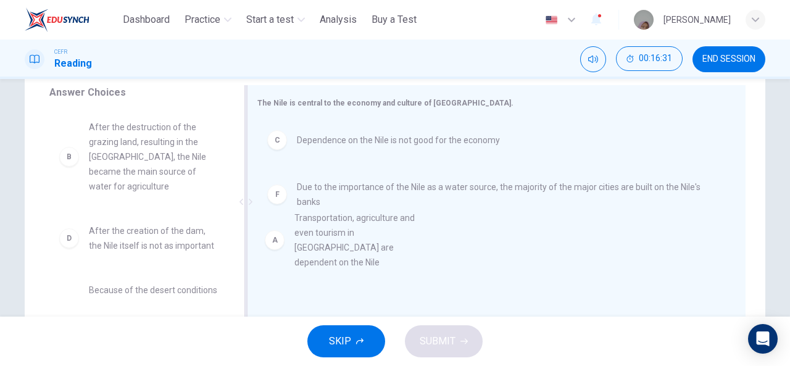
drag, startPoint x: 147, startPoint y: 145, endPoint x: 359, endPoint y: 238, distance: 231.8
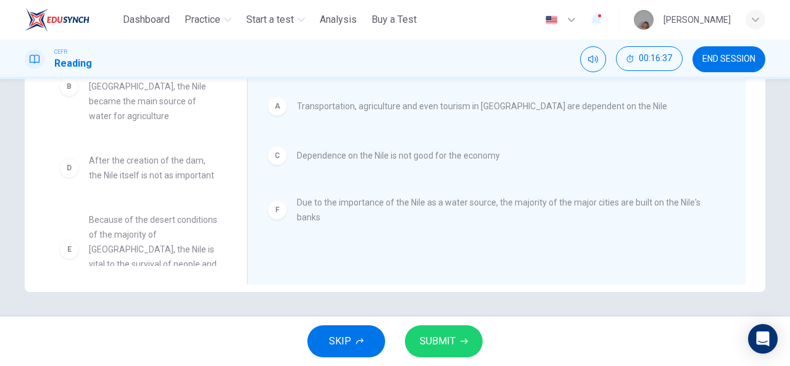
scroll to position [67, 0]
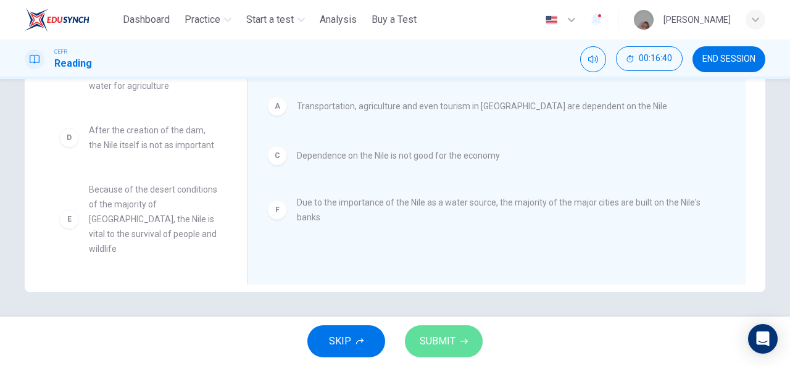
click at [438, 334] on span "SUBMIT" at bounding box center [438, 341] width 36 height 17
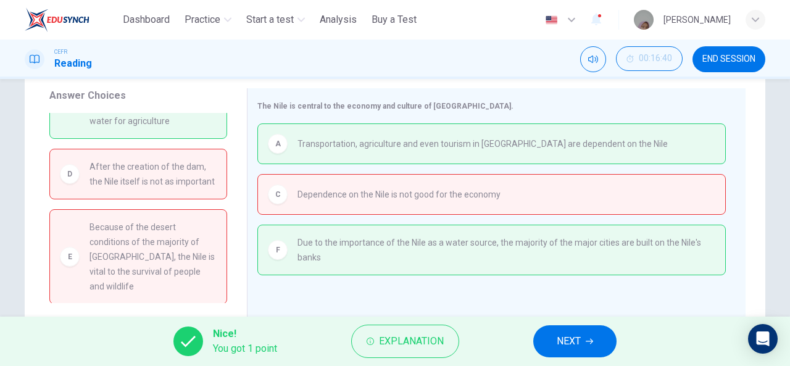
scroll to position [0, 0]
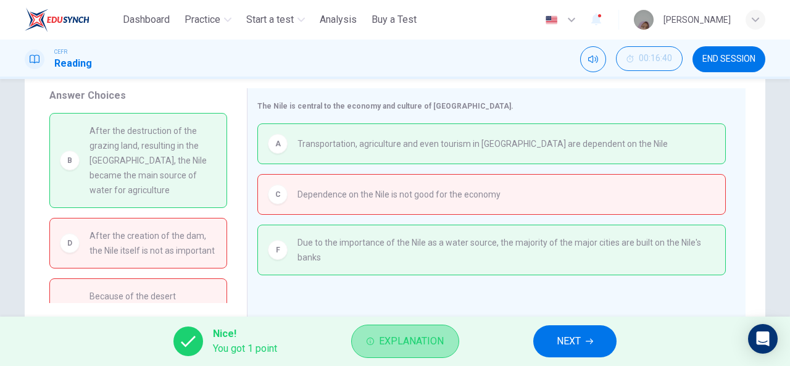
click at [410, 357] on button "Explanation" at bounding box center [405, 341] width 108 height 33
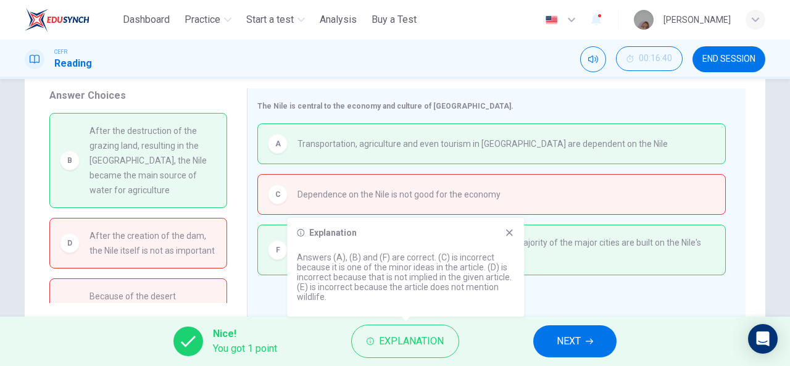
click at [511, 223] on div "Explanation Answers (A), (B) and (F) are correct. (C) is incorrect because it i…" at bounding box center [405, 267] width 237 height 99
click at [512, 229] on icon at bounding box center [509, 233] width 10 height 10
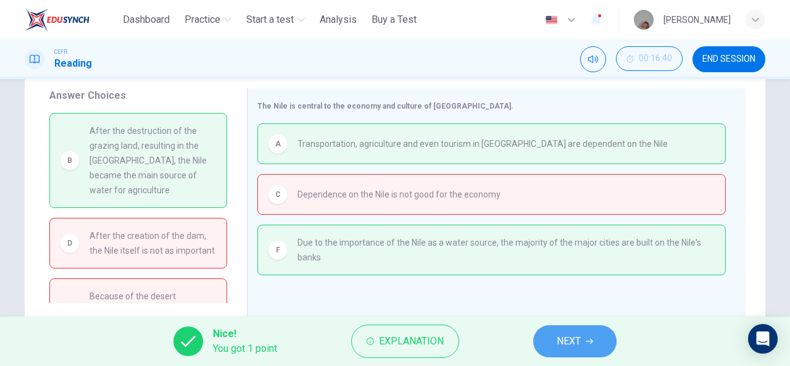
click at [592, 338] on icon "button" at bounding box center [589, 340] width 7 height 7
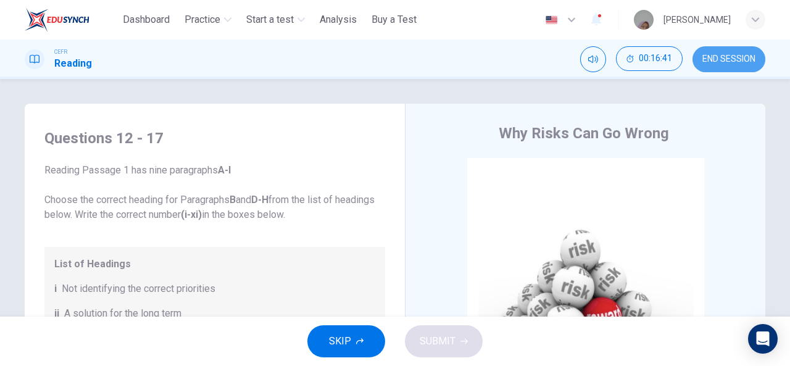
click at [724, 58] on span "END SESSION" at bounding box center [728, 59] width 53 height 10
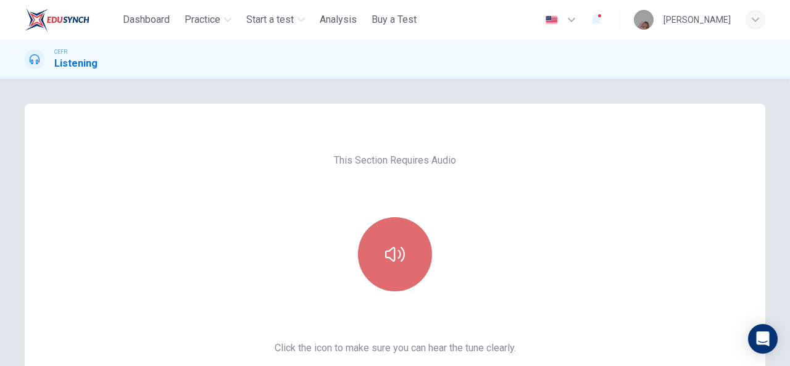
click at [381, 229] on button "button" at bounding box center [395, 254] width 74 height 74
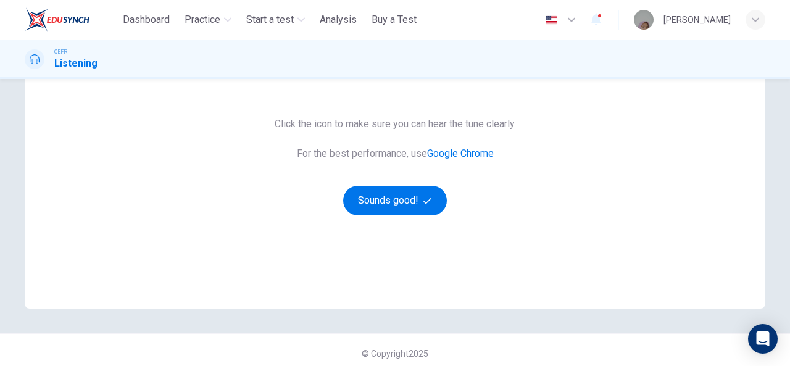
scroll to position [225, 0]
click at [411, 191] on button "Sounds good!" at bounding box center [395, 200] width 104 height 30
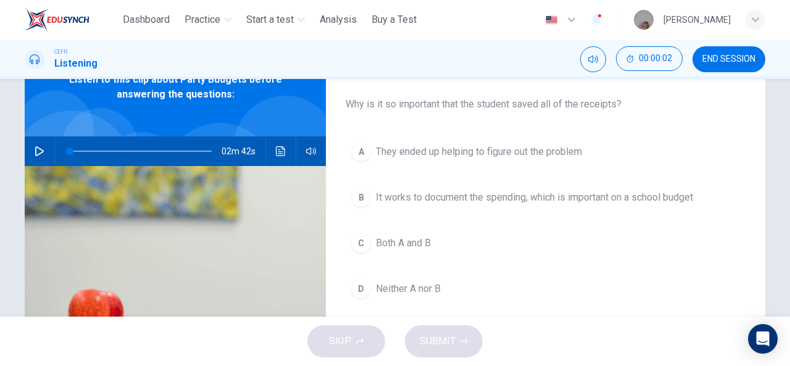
scroll to position [0, 0]
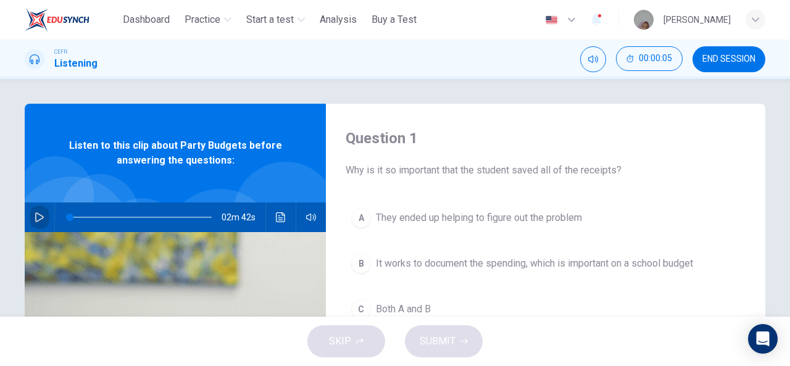
click at [39, 220] on icon "button" at bounding box center [40, 217] width 10 height 10
type input "*"
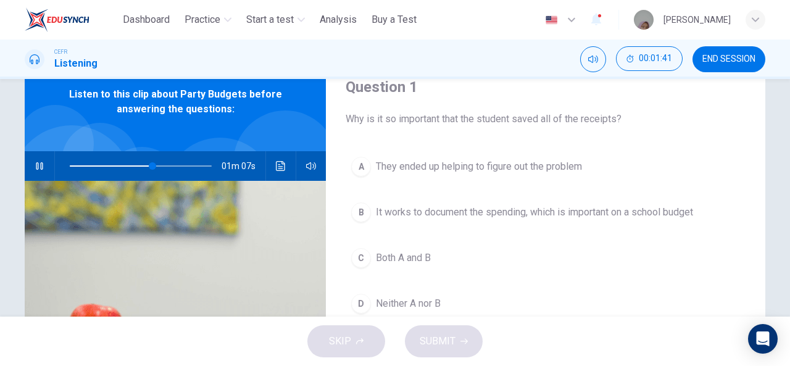
scroll to position [51, 0]
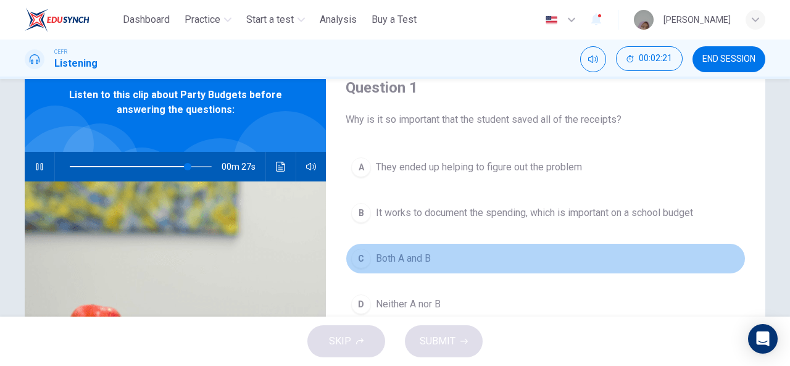
click at [382, 271] on button "C Both A and B" at bounding box center [546, 258] width 400 height 31
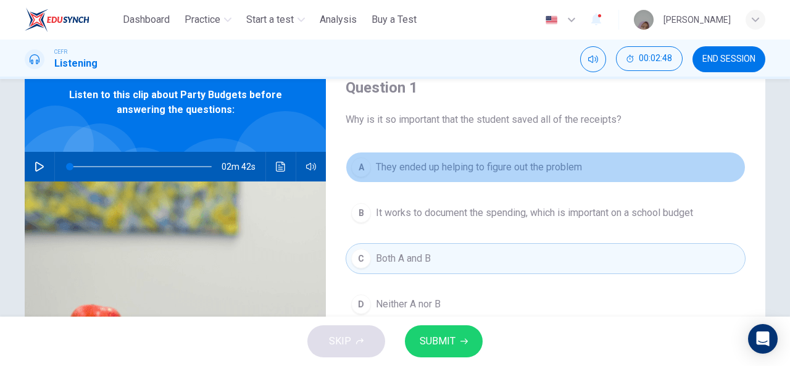
click at [444, 168] on span "They ended up helping to figure out the problem" at bounding box center [479, 167] width 206 height 15
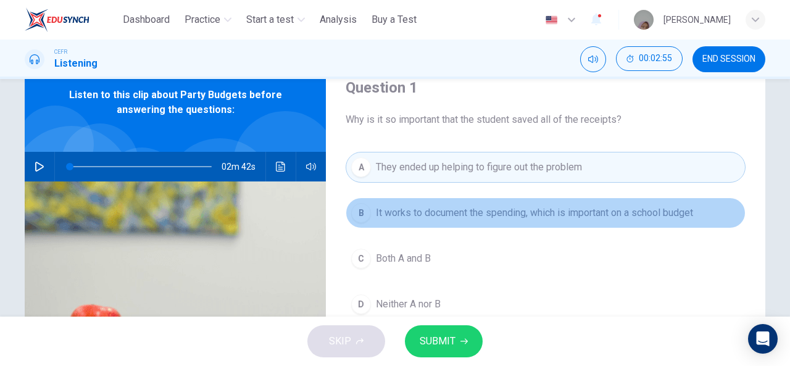
click at [442, 225] on button "B It works to document the spending, which is important on a school budget" at bounding box center [546, 212] width 400 height 31
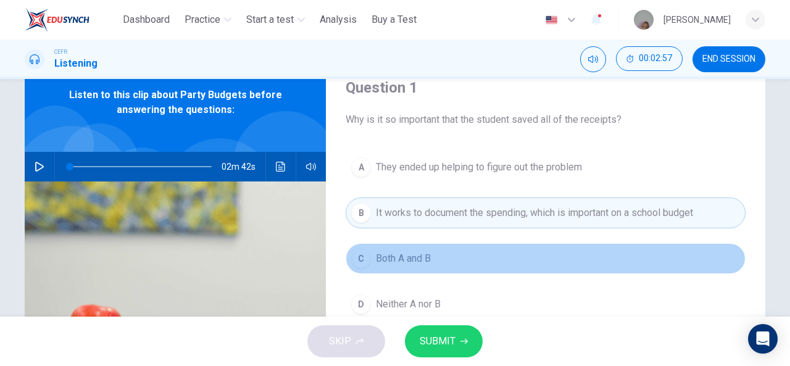
click at [417, 267] on button "C Both A and B" at bounding box center [546, 258] width 400 height 31
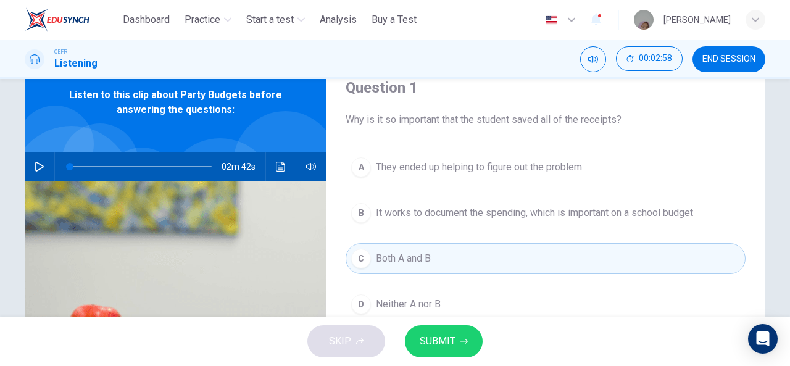
click at [422, 329] on button "SUBMIT" at bounding box center [444, 341] width 78 height 32
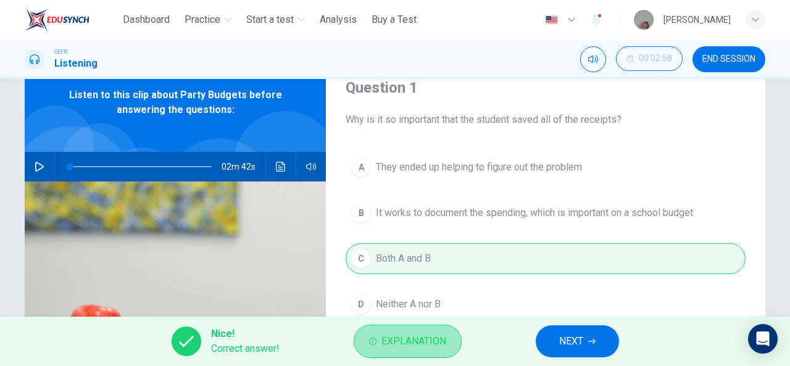
click at [434, 345] on span "Explanation" at bounding box center [413, 341] width 65 height 17
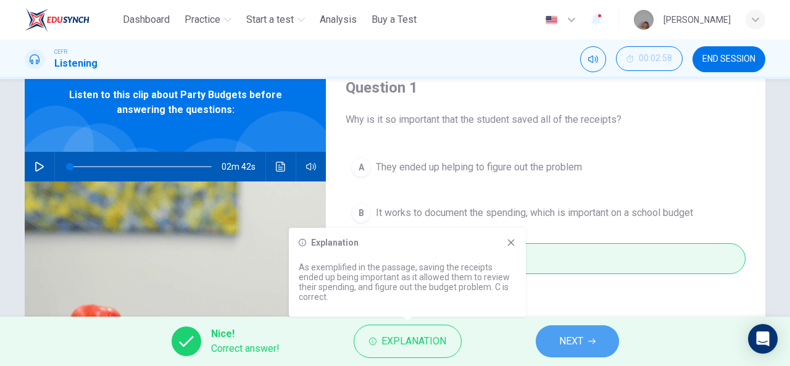
click at [589, 347] on button "NEXT" at bounding box center [577, 341] width 83 height 32
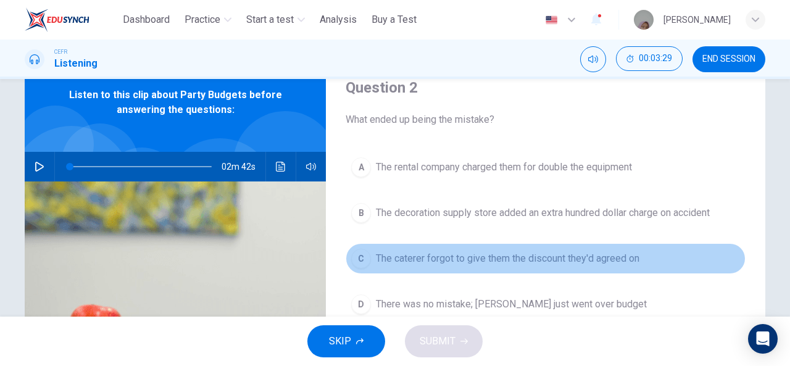
click at [486, 255] on span "The caterer forgot to give them the discount they'd agreed on" at bounding box center [507, 258] width 263 height 15
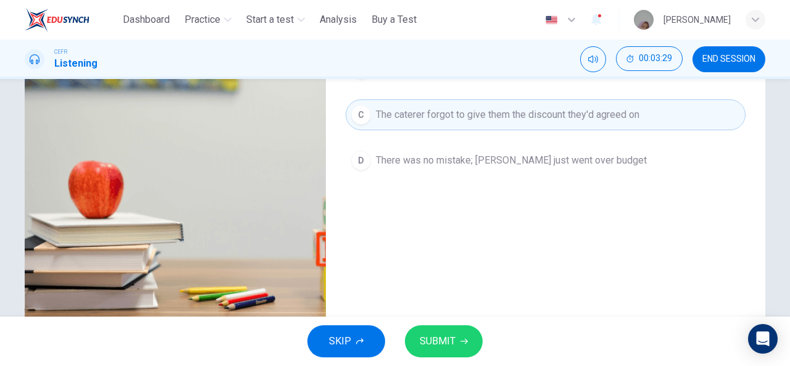
scroll to position [213, 0]
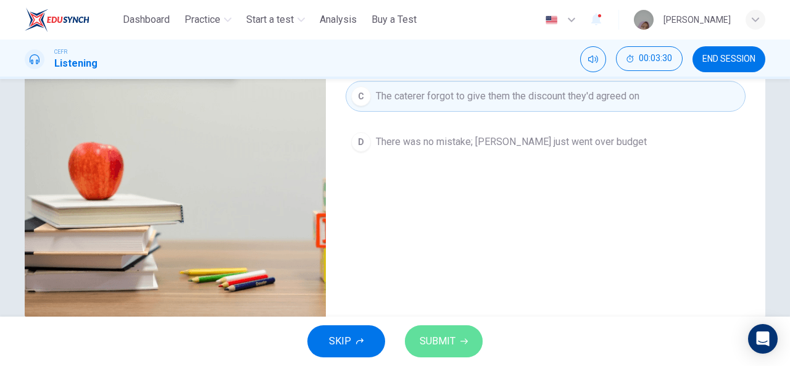
click at [452, 330] on button "SUBMIT" at bounding box center [444, 341] width 78 height 32
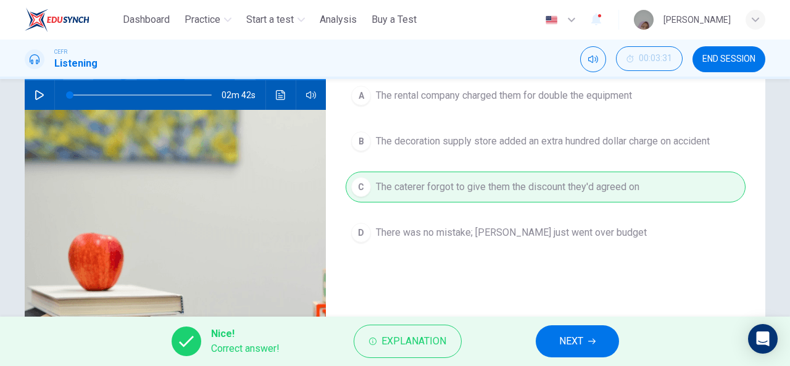
scroll to position [122, 0]
click at [591, 342] on icon "button" at bounding box center [591, 340] width 7 height 7
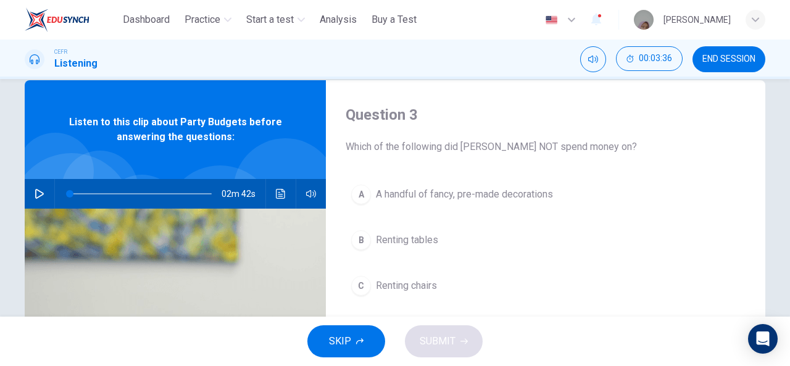
scroll to position [22, 0]
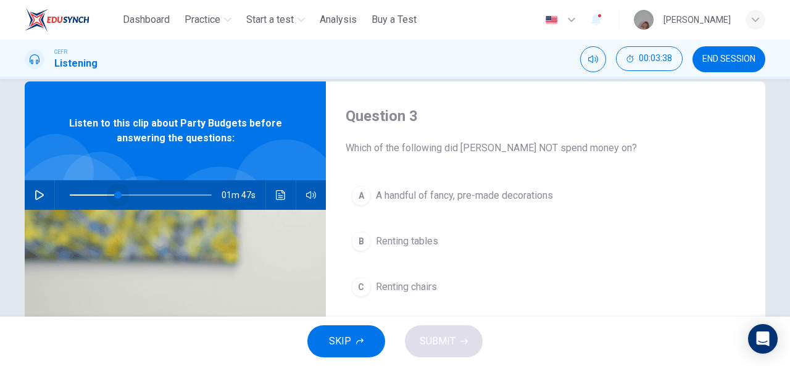
click at [115, 194] on span at bounding box center [141, 194] width 142 height 17
click at [30, 192] on button "button" at bounding box center [40, 195] width 20 height 30
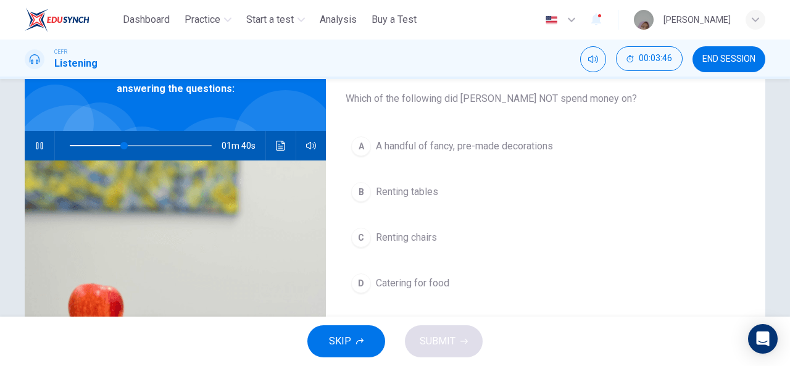
scroll to position [73, 0]
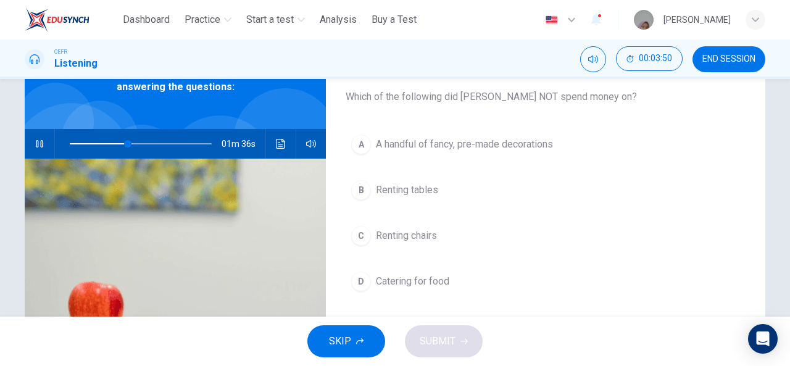
click at [388, 143] on span "A handful of fancy, pre-made decorations" at bounding box center [464, 144] width 177 height 15
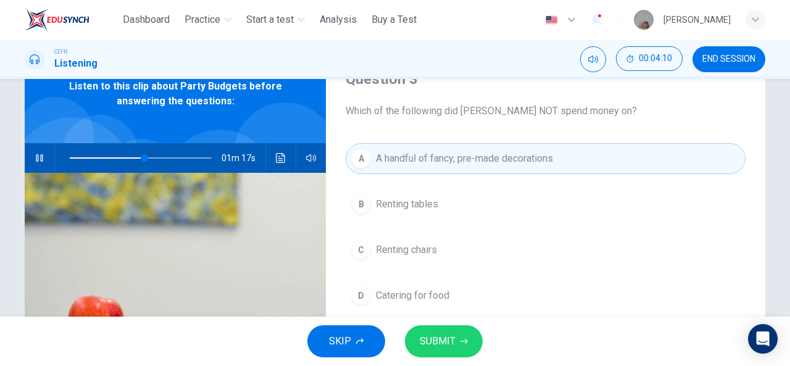
scroll to position [59, 0]
click at [30, 160] on button "button" at bounding box center [40, 159] width 20 height 30
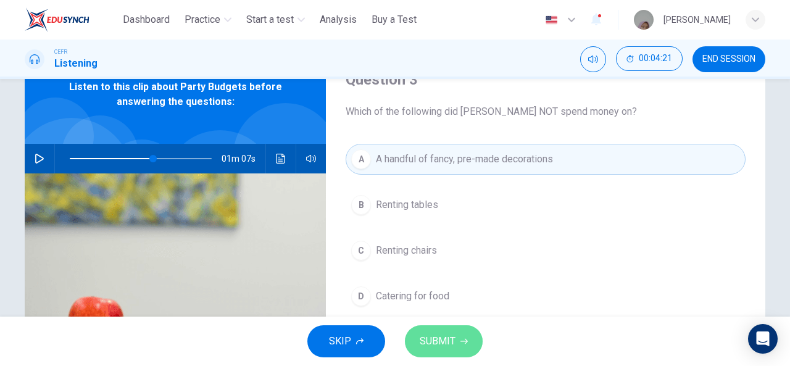
click at [421, 331] on button "SUBMIT" at bounding box center [444, 341] width 78 height 32
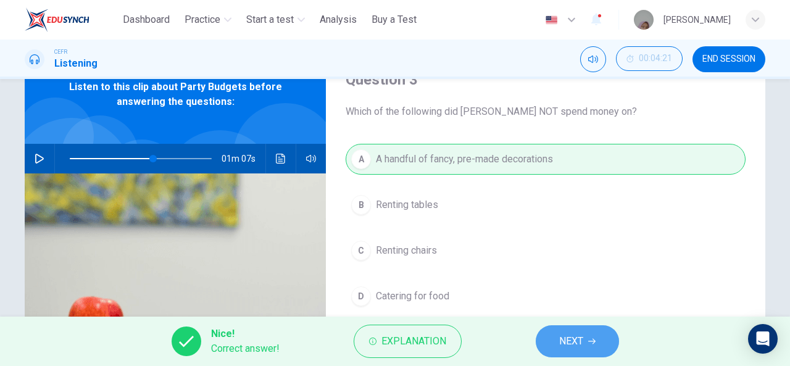
click at [563, 329] on button "NEXT" at bounding box center [577, 341] width 83 height 32
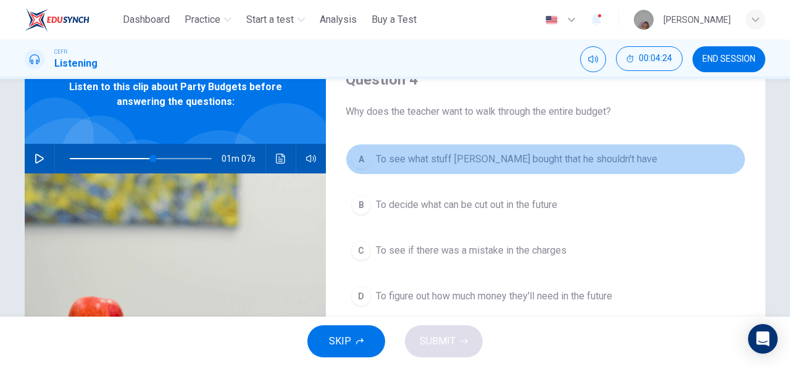
click at [448, 167] on button "A To see what stuff [PERSON_NAME] bought that he shouldn't have" at bounding box center [546, 159] width 400 height 31
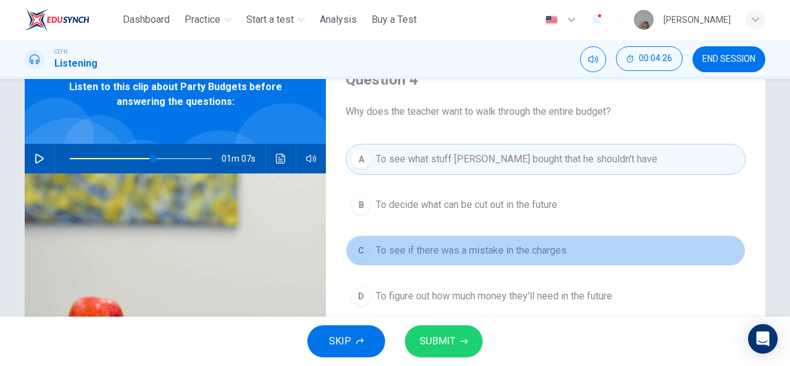
click at [456, 254] on span "To see if there was a mistake in the charges" at bounding box center [471, 250] width 191 height 15
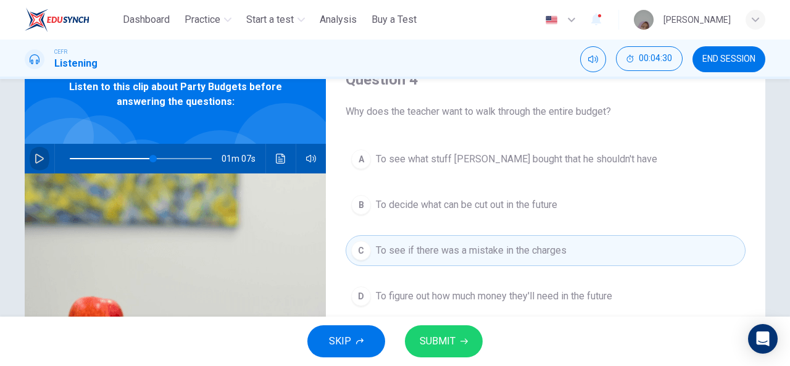
click at [36, 156] on icon "button" at bounding box center [39, 159] width 9 height 10
click at [110, 156] on span at bounding box center [141, 158] width 142 height 17
click at [450, 336] on span "SUBMIT" at bounding box center [438, 341] width 36 height 17
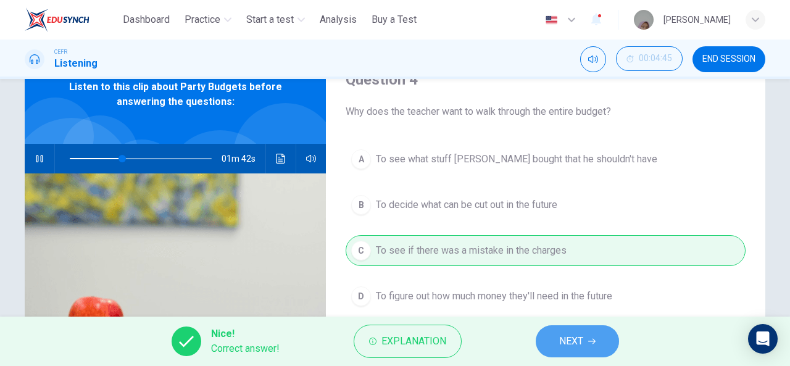
click at [584, 347] on button "NEXT" at bounding box center [577, 341] width 83 height 32
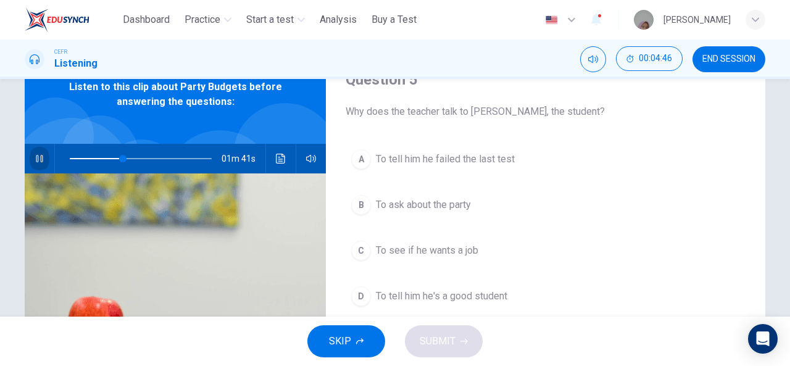
click at [35, 152] on button "button" at bounding box center [40, 159] width 20 height 30
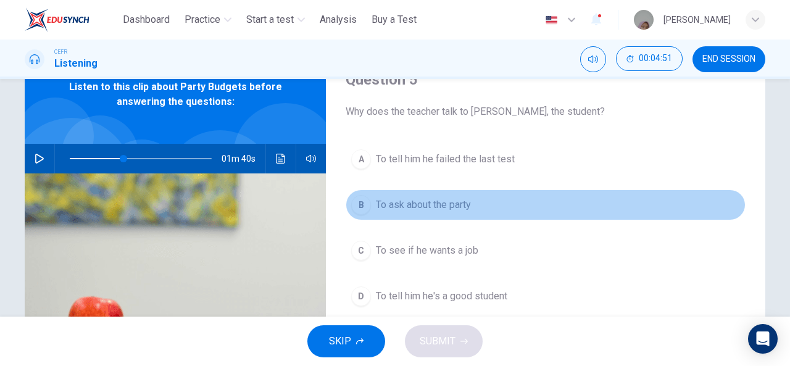
click at [404, 212] on button "B To ask about the party" at bounding box center [546, 204] width 400 height 31
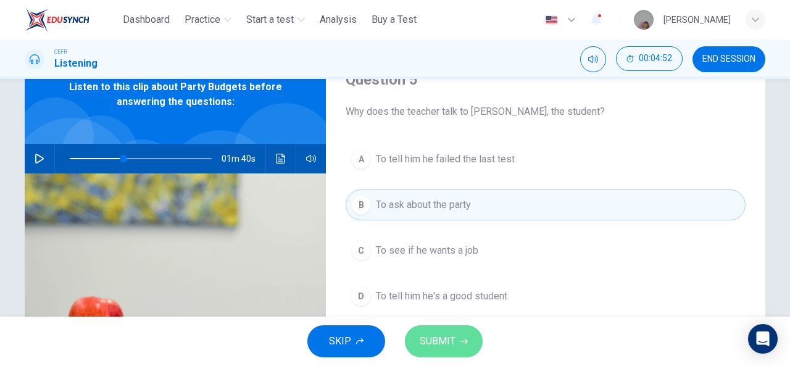
click at [447, 349] on span "SUBMIT" at bounding box center [438, 341] width 36 height 17
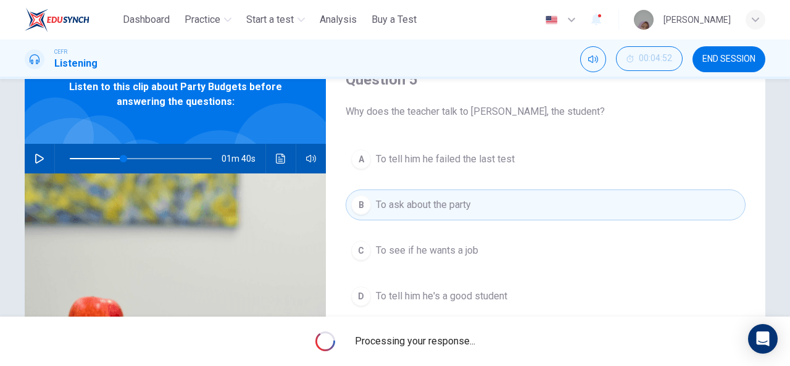
type input "**"
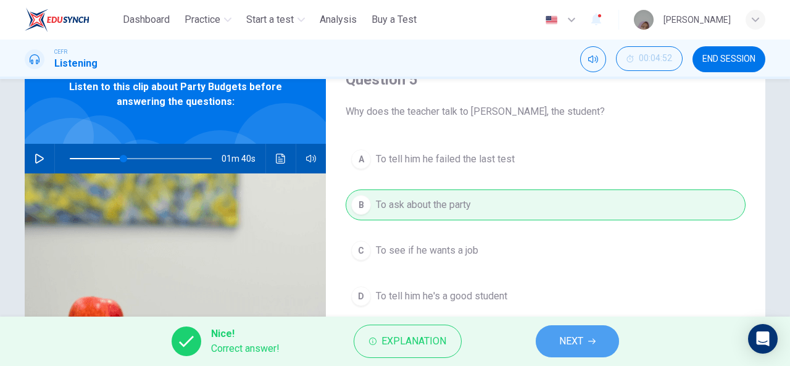
click at [552, 338] on button "NEXT" at bounding box center [577, 341] width 83 height 32
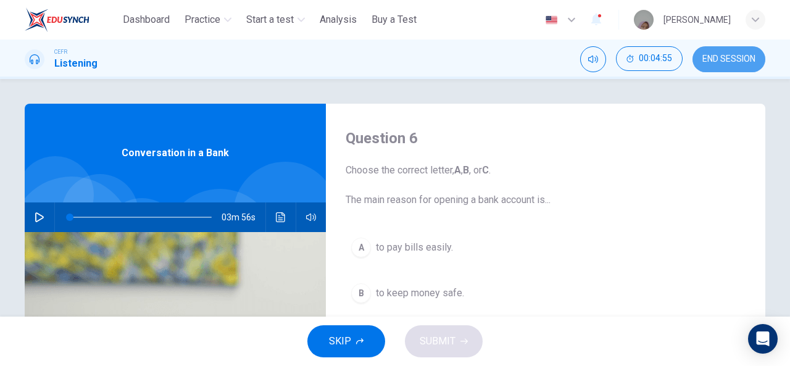
click at [712, 62] on span "END SESSION" at bounding box center [728, 59] width 53 height 10
